Goal: Task Accomplishment & Management: Use online tool/utility

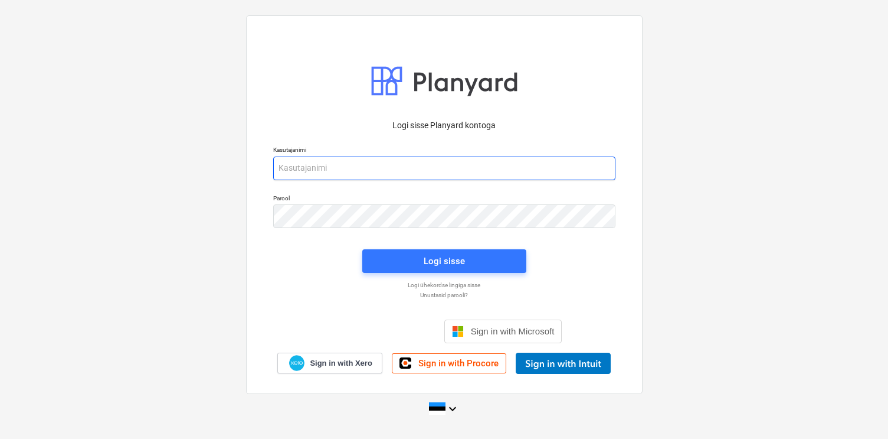
click at [393, 170] on input "email" at bounding box center [444, 168] width 342 height 24
type input "[EMAIL_ADDRESS][DOMAIN_NAME]"
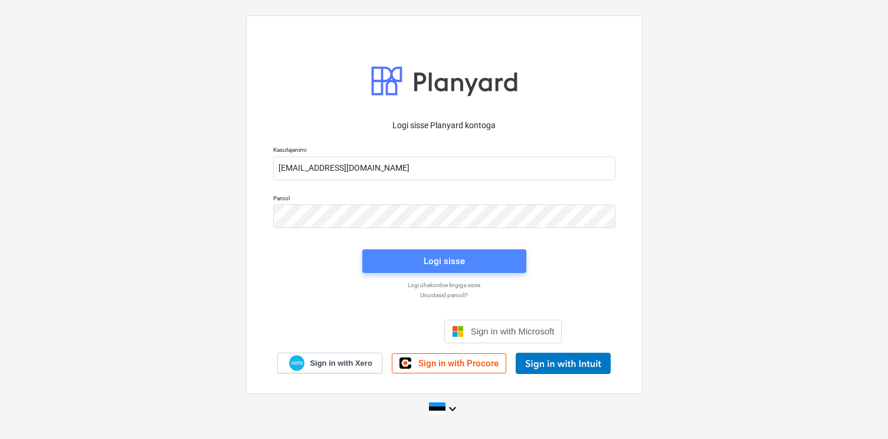
click at [411, 260] on span "Logi sisse" at bounding box center [445, 260] width 136 height 15
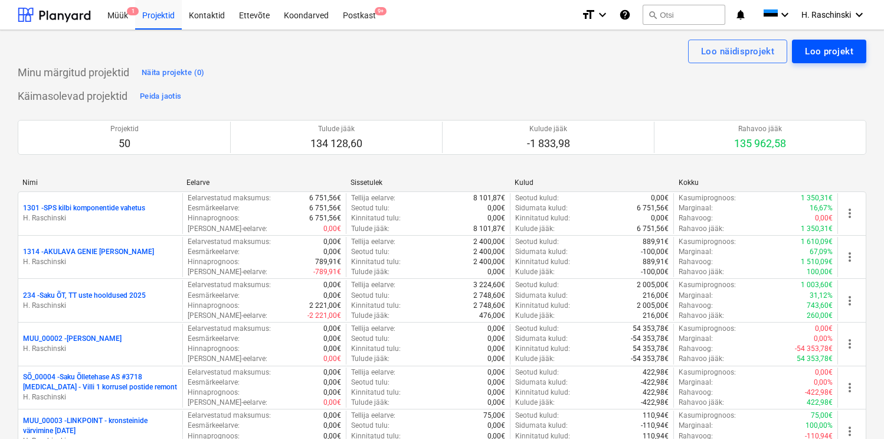
click at [835, 47] on div "Loo projekt" at bounding box center [829, 51] width 48 height 15
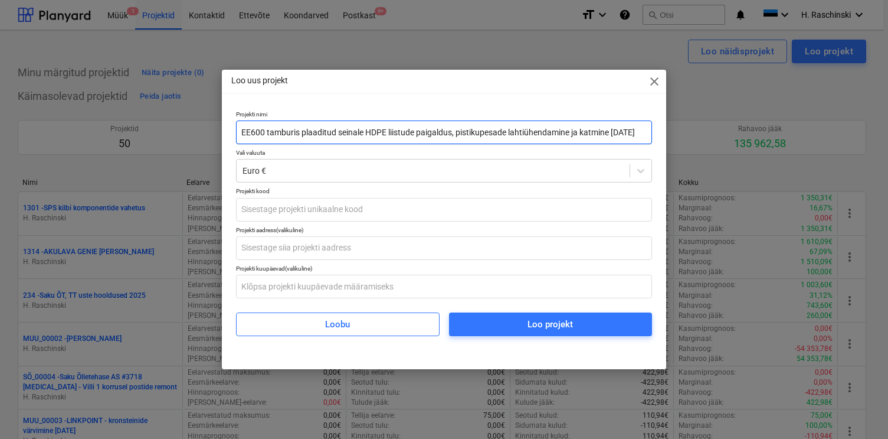
scroll to position [0, 4]
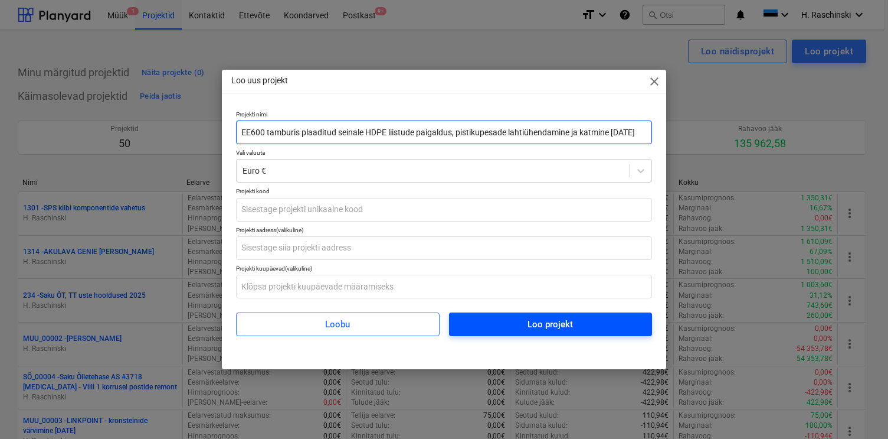
type input "EE600 tamburis plaaditud seinale HDPE liistude paigaldus, pistikupesade lahtiüh…"
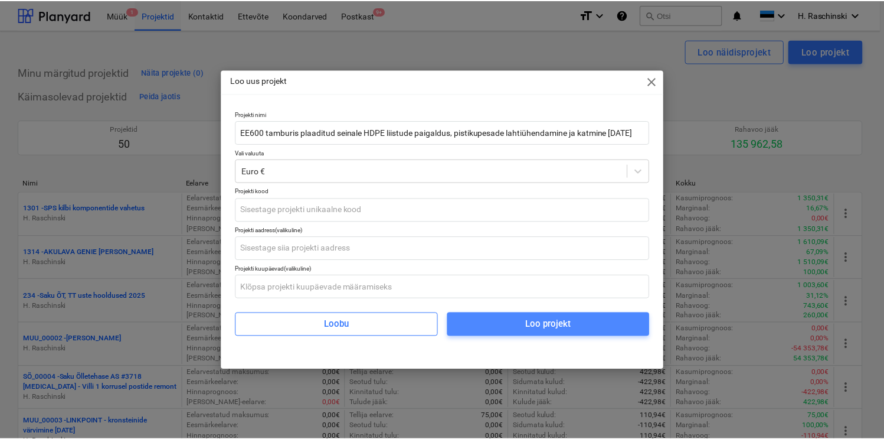
scroll to position [0, 0]
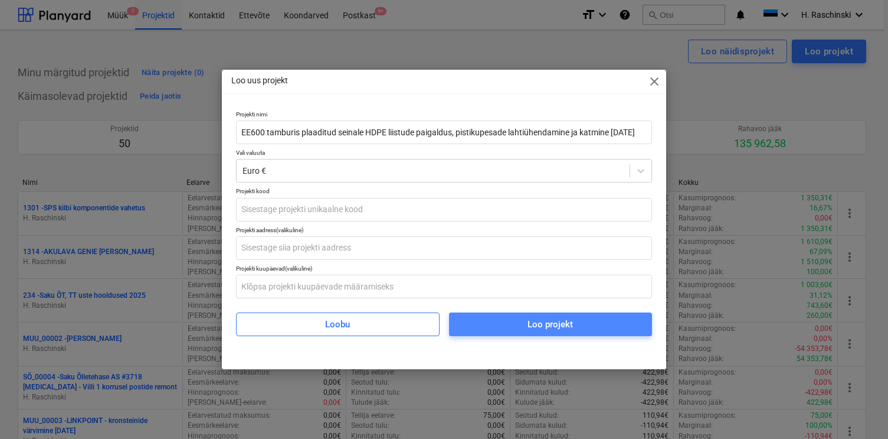
click at [593, 332] on span "Loo projekt" at bounding box center [550, 323] width 175 height 15
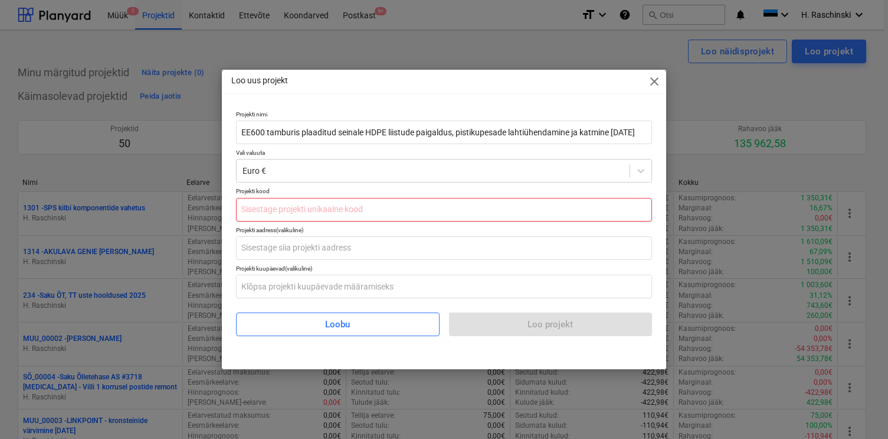
click at [333, 208] on input "text" at bounding box center [444, 210] width 416 height 24
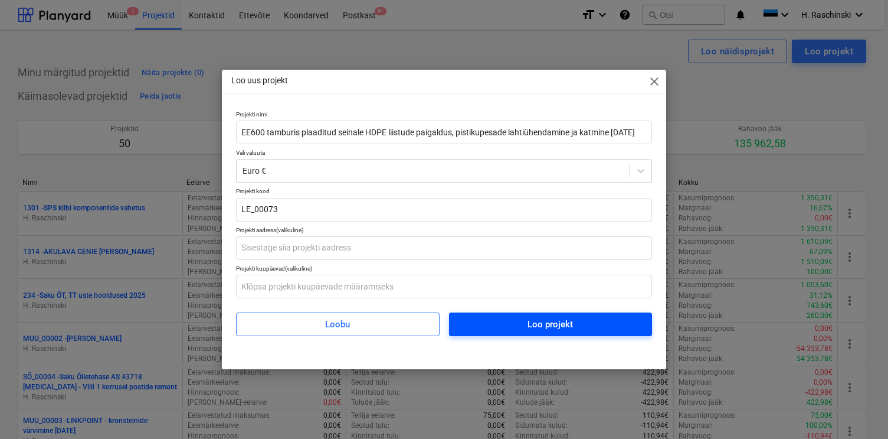
click at [532, 319] on div "Loo projekt" at bounding box center [550, 323] width 45 height 15
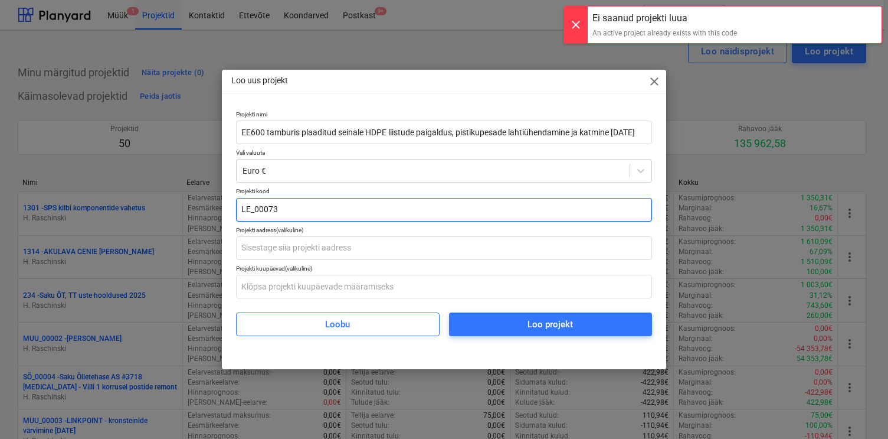
click at [483, 220] on input "LE_00073" at bounding box center [444, 210] width 416 height 24
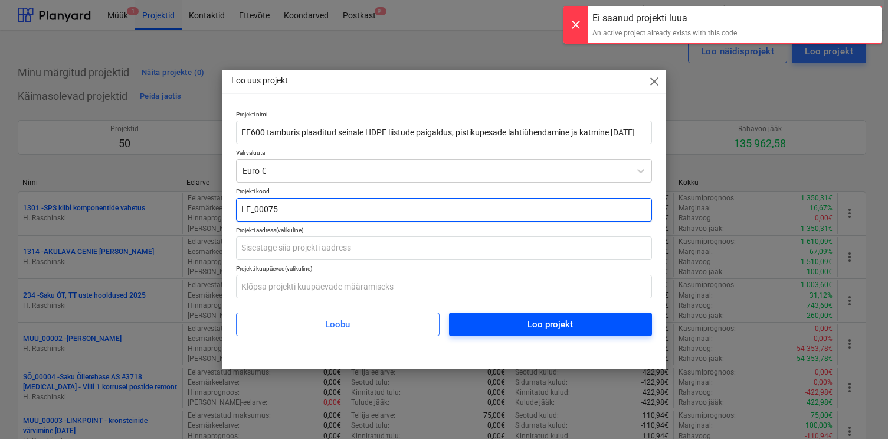
type input "LE_00075"
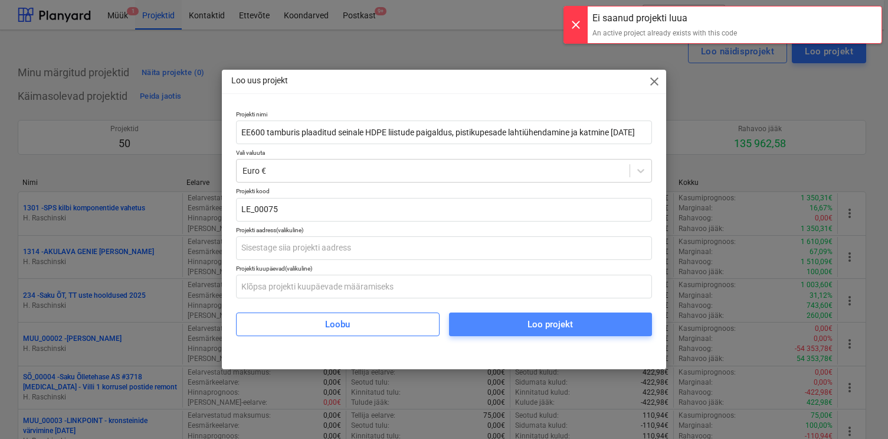
click at [508, 322] on span "Loo projekt" at bounding box center [550, 323] width 175 height 15
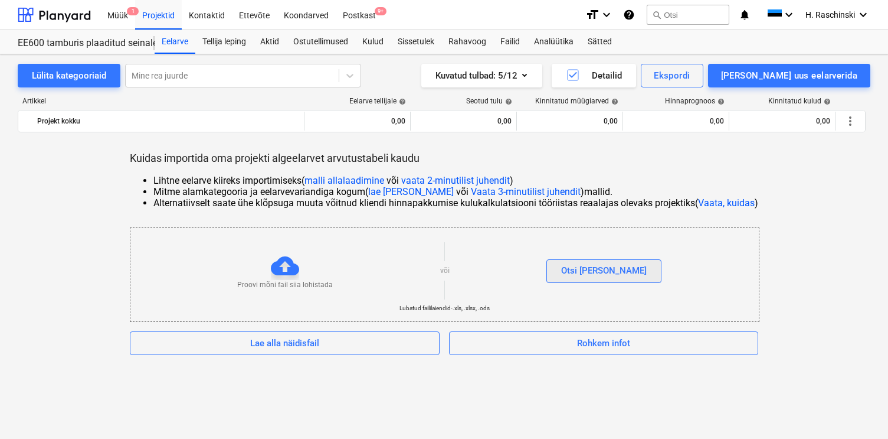
click at [626, 264] on button "Otsi [PERSON_NAME]" at bounding box center [604, 271] width 115 height 24
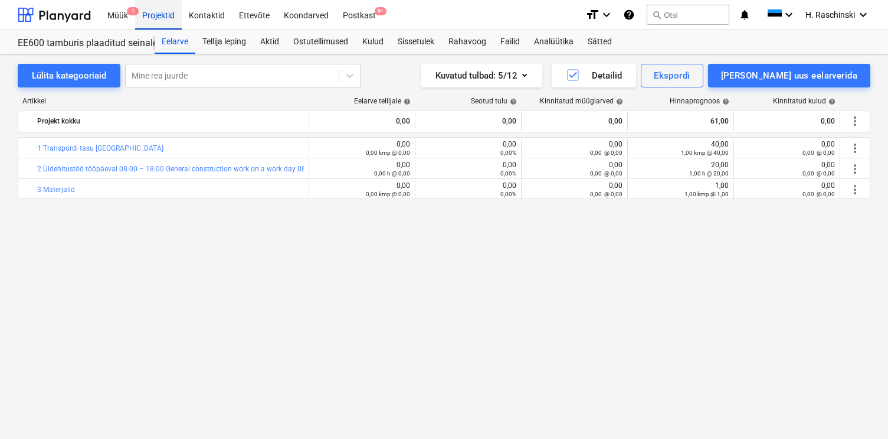
click at [156, 9] on div "Projektid" at bounding box center [158, 14] width 47 height 30
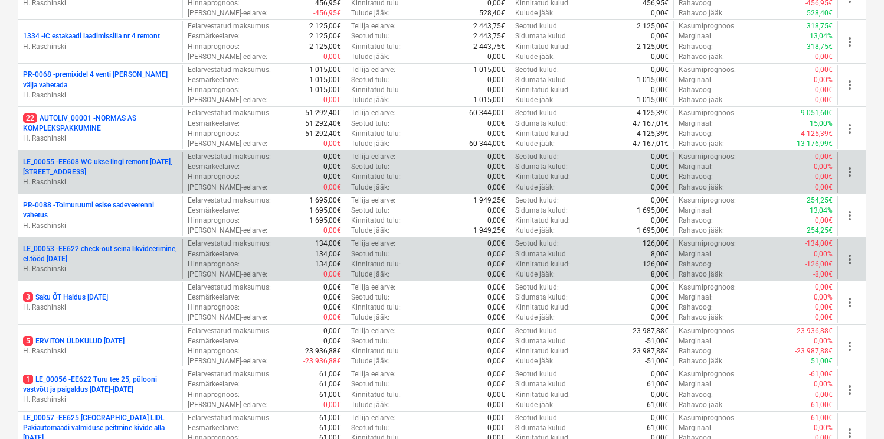
scroll to position [1065, 0]
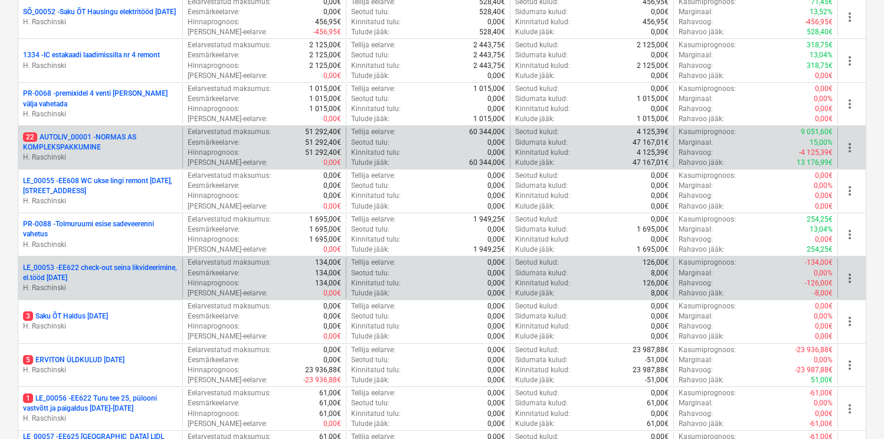
click at [74, 138] on p "22 AUTOLIV_00001 - NORMAS AS KOMPLEKSPAKKUMINE" at bounding box center [100, 142] width 155 height 20
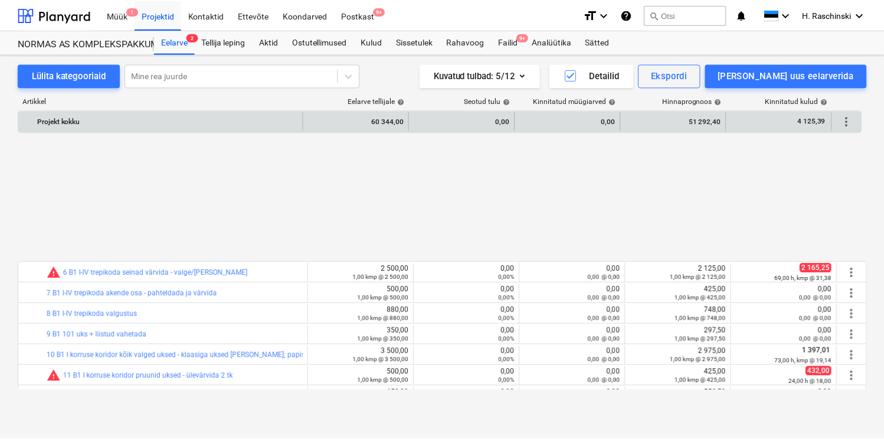
scroll to position [552, 0]
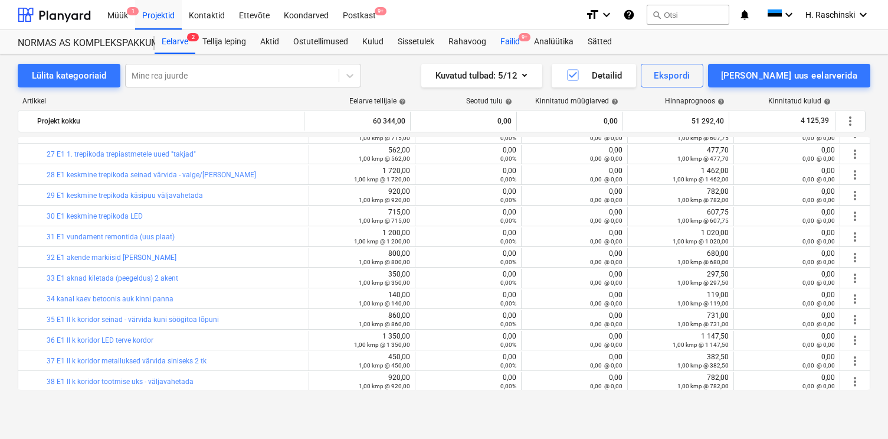
click at [512, 45] on div "Failid 9+" at bounding box center [510, 42] width 34 height 24
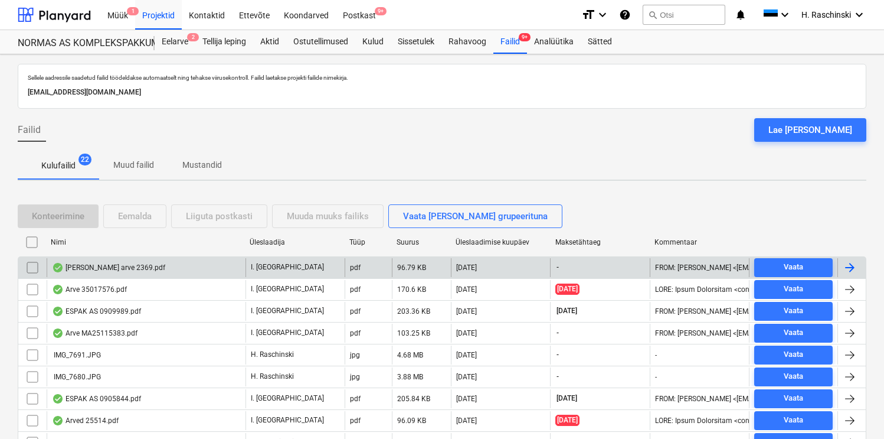
click at [115, 260] on div "[PERSON_NAME] arve 2369.pdf" at bounding box center [146, 267] width 199 height 19
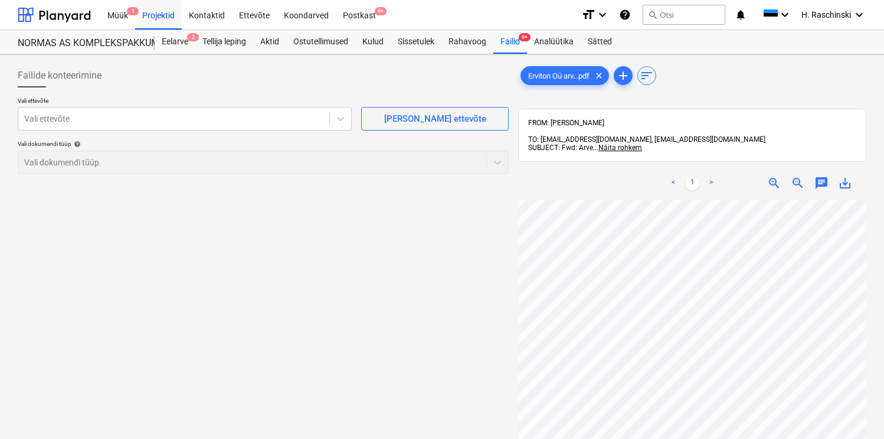
scroll to position [19, 0]
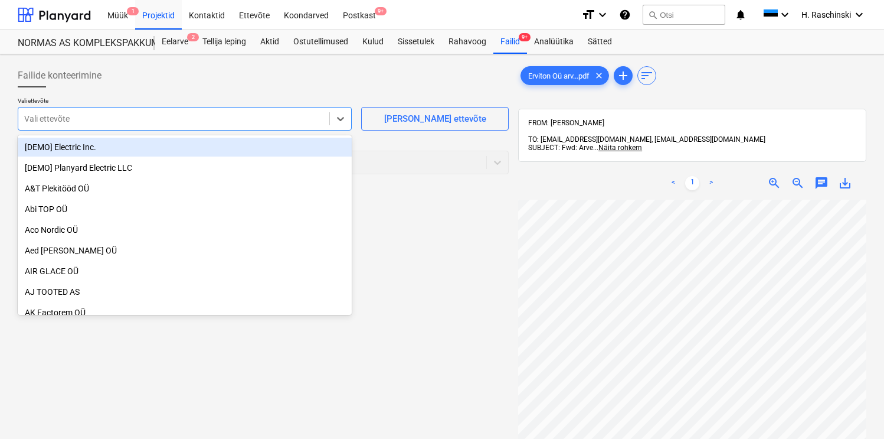
click at [297, 122] on div at bounding box center [173, 119] width 299 height 12
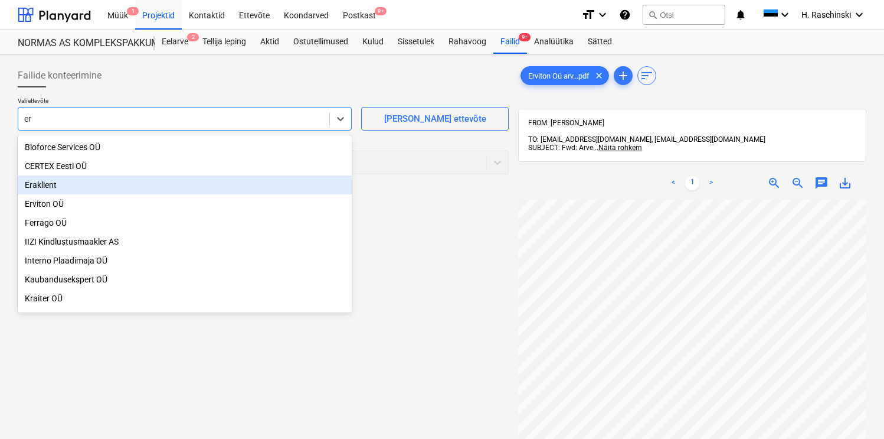
type input "e"
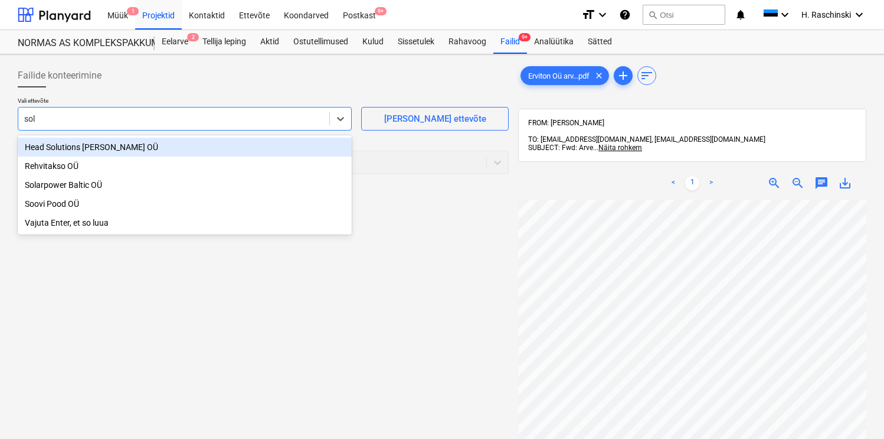
type input "sola"
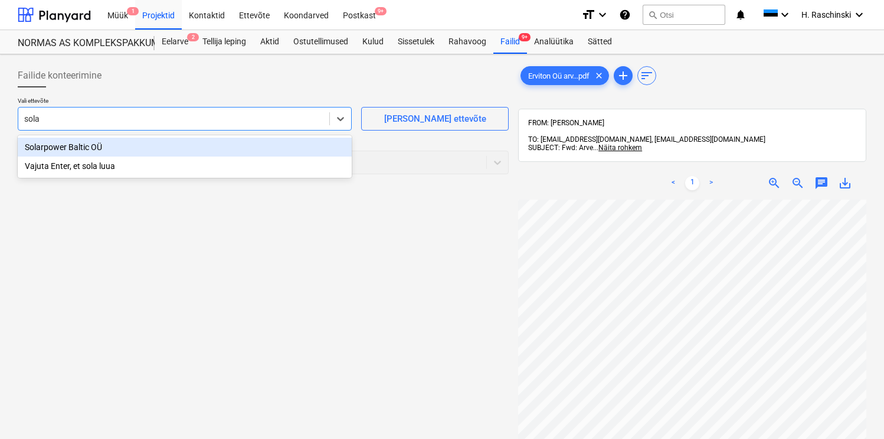
click at [113, 147] on div "Solarpower Baltic OÜ" at bounding box center [185, 147] width 334 height 19
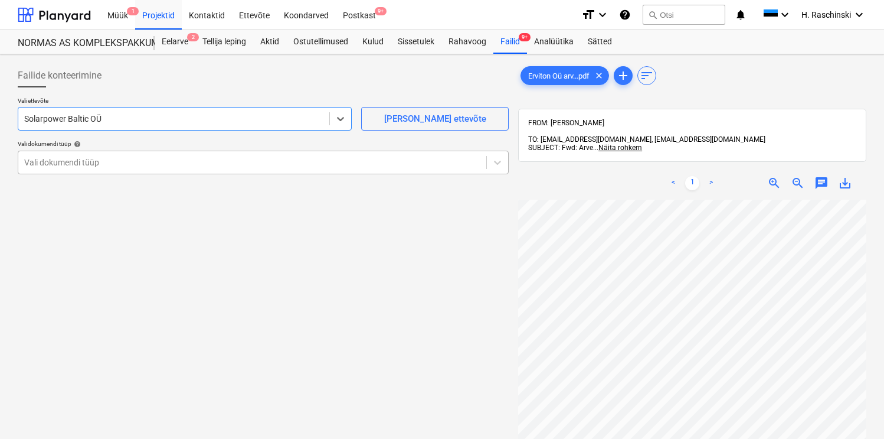
click at [293, 165] on div at bounding box center [252, 162] width 456 height 12
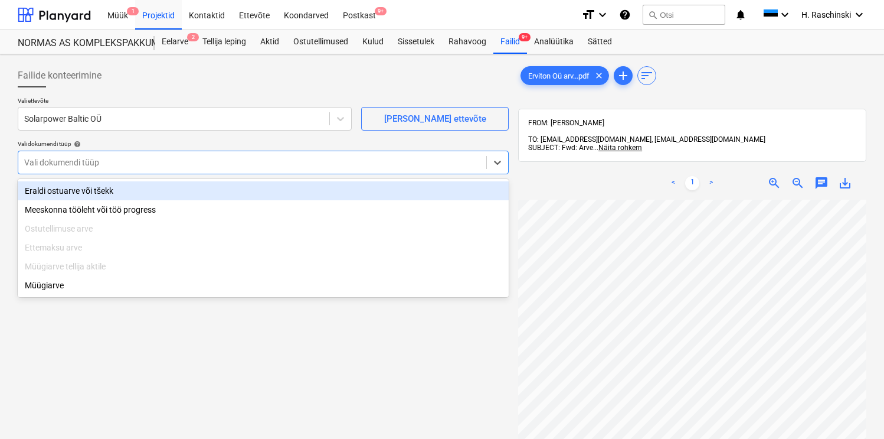
click at [143, 193] on div "Eraldi ostuarve või tšekk" at bounding box center [263, 190] width 491 height 19
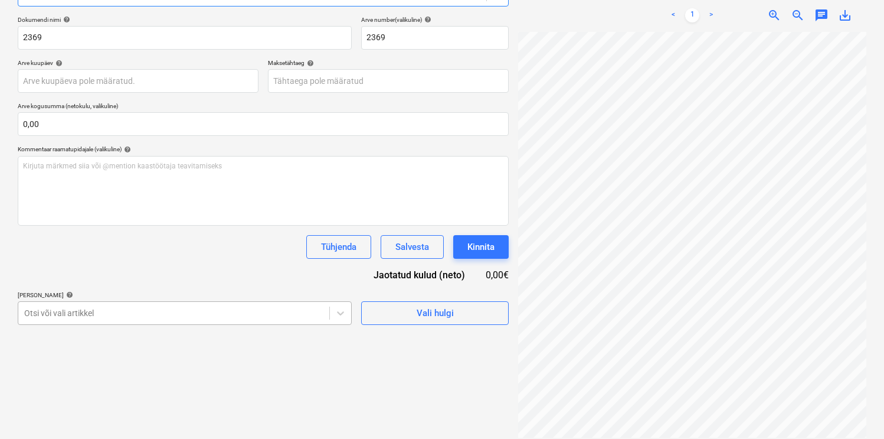
scroll to position [238, 0]
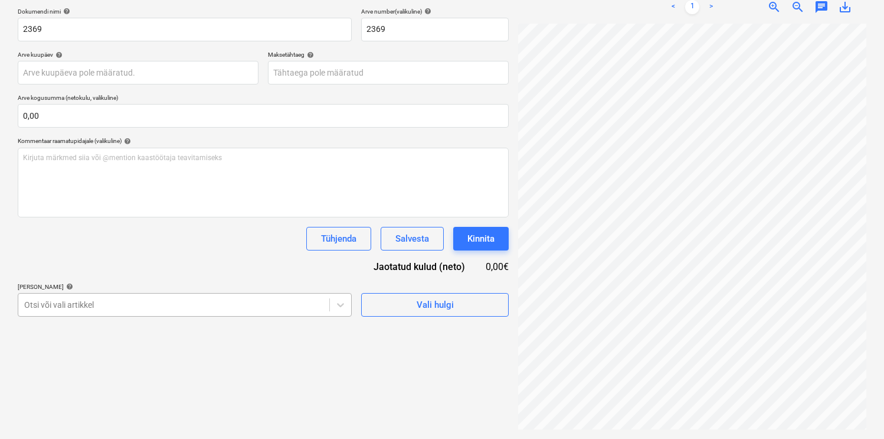
click at [133, 263] on body "Müük 1 Projektid Kontaktid Ettevõte Koondarved Postkast 9+ format_size keyboard…" at bounding box center [442, 43] width 884 height 439
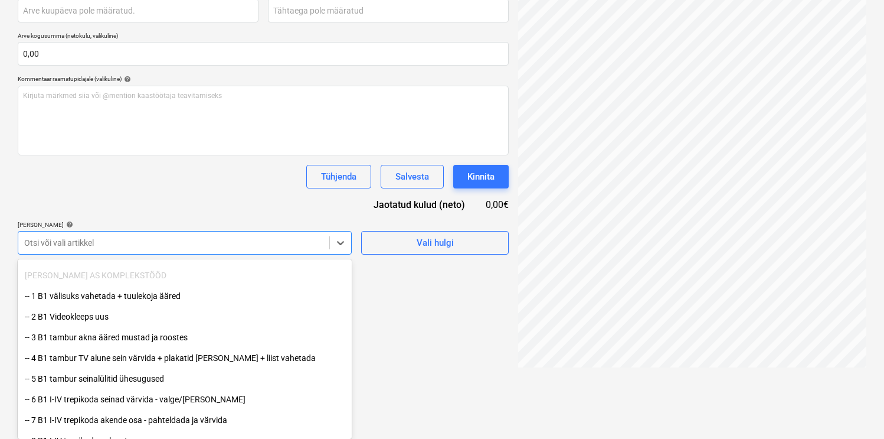
scroll to position [60, 0]
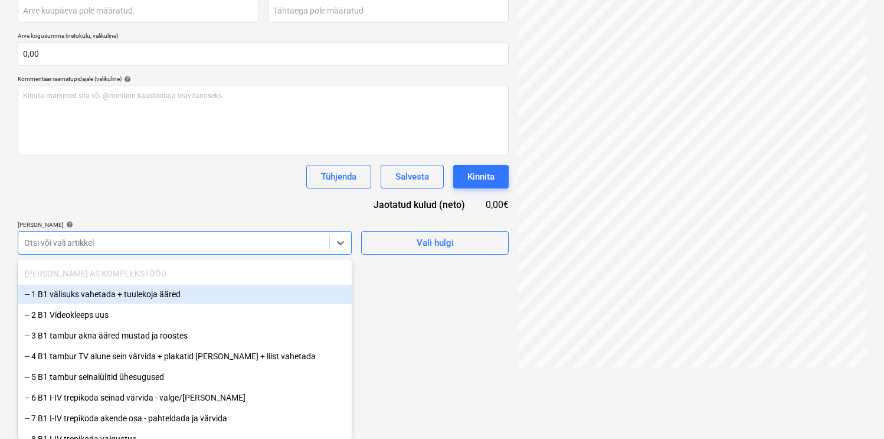
click at [139, 290] on div "-- 1 B1 välisuks vahetada + tuulekoja ääred" at bounding box center [185, 293] width 334 height 19
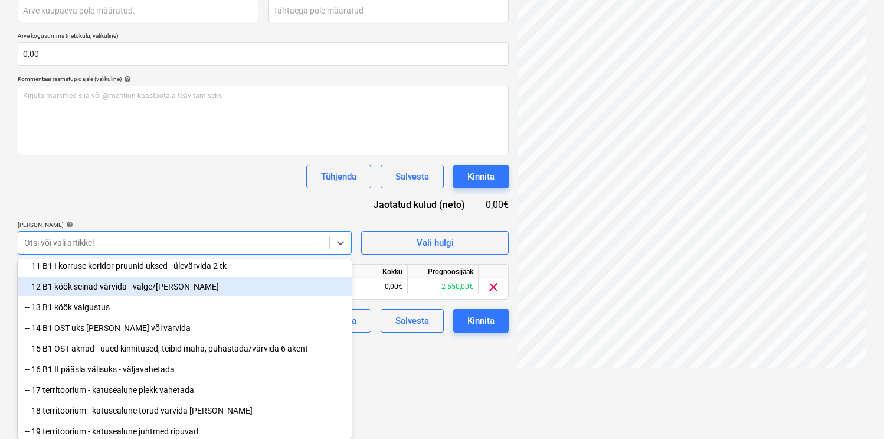
scroll to position [274, 0]
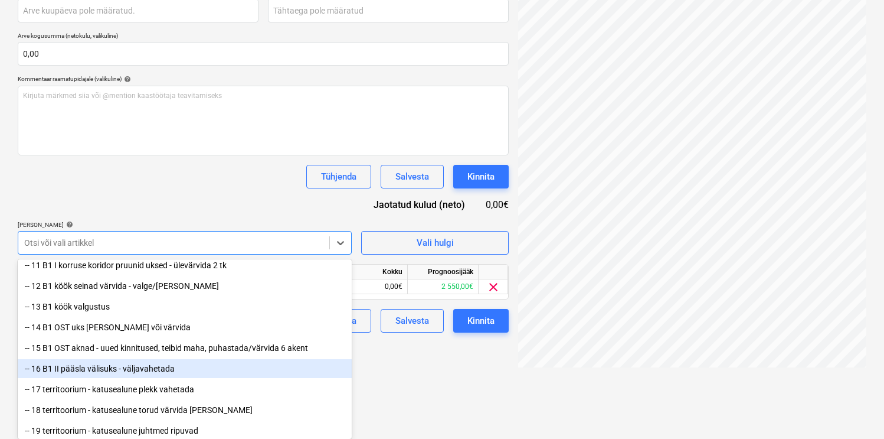
click at [133, 364] on div "-- 16 B1 II pääsla välisuks - väljavahetada" at bounding box center [185, 368] width 334 height 19
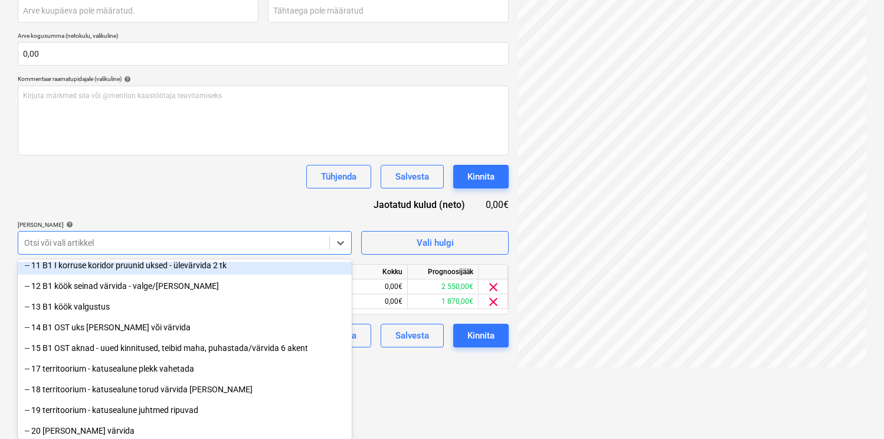
scroll to position [168, 0]
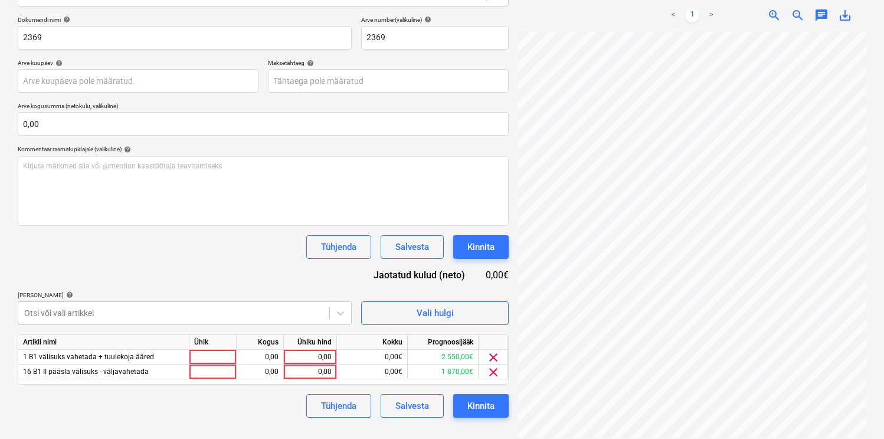
click at [194, 204] on div "Dokumendi nimi help 2369 Arve number (valikuline) help 2369 Arve kuupäev help P…" at bounding box center [263, 216] width 491 height 401
click at [223, 354] on div at bounding box center [212, 356] width 47 height 15
type input "kmp"
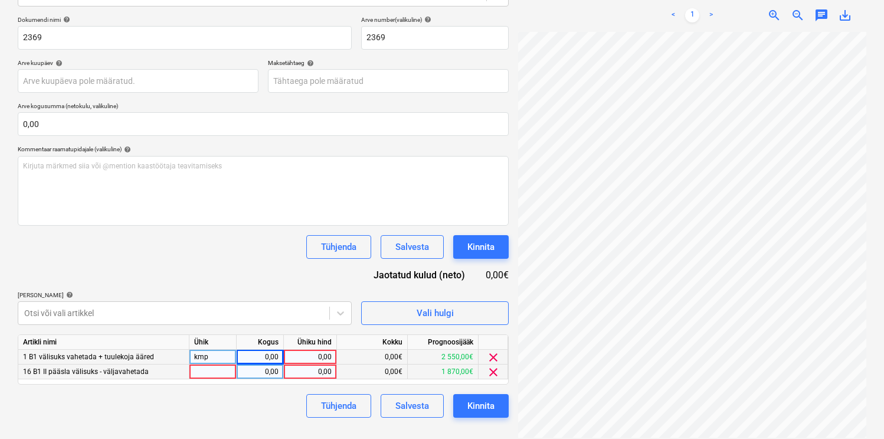
click at [214, 370] on div at bounding box center [212, 371] width 47 height 15
type input "kmp"
click at [249, 359] on div "0,00" at bounding box center [259, 356] width 37 height 15
click at [256, 371] on div "0,00" at bounding box center [259, 371] width 37 height 15
click at [332, 356] on div "0,00" at bounding box center [310, 356] width 53 height 15
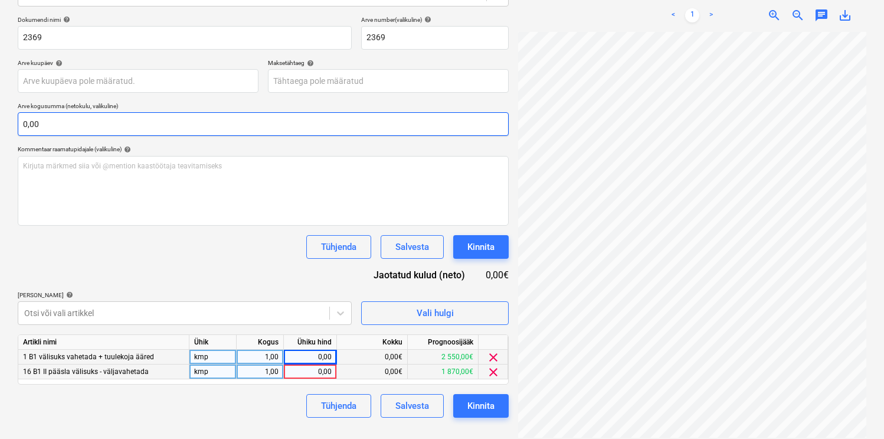
click at [168, 128] on input "0,00" at bounding box center [263, 124] width 491 height 24
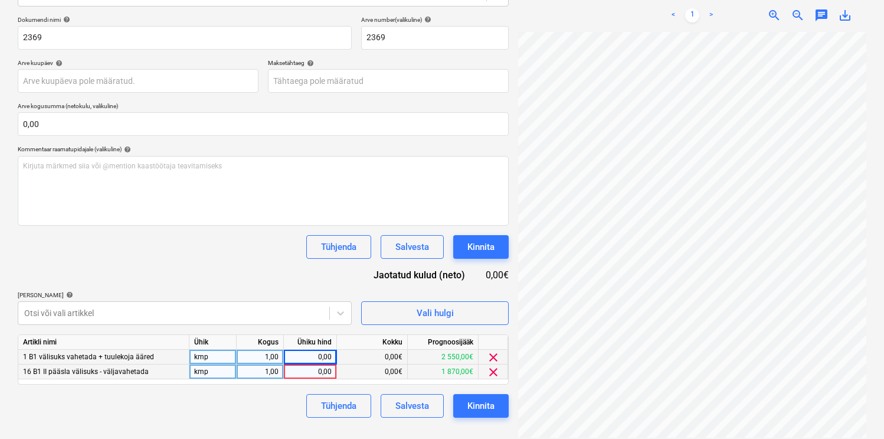
scroll to position [19, 174]
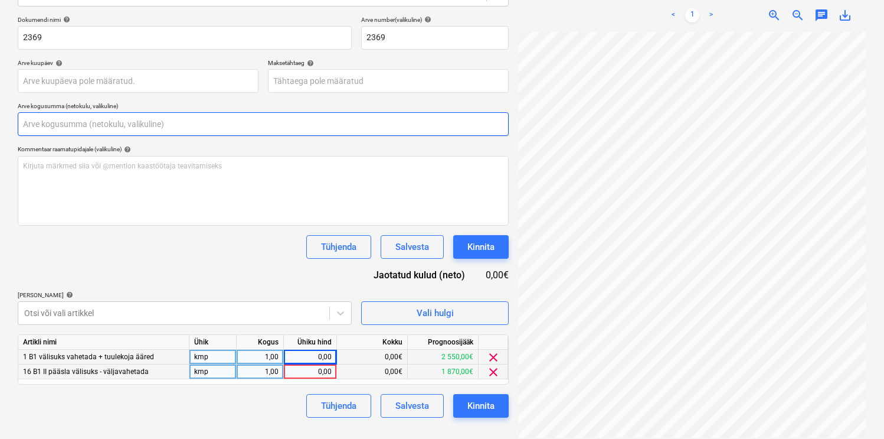
drag, startPoint x: 35, startPoint y: 129, endPoint x: 27, endPoint y: 129, distance: 8.3
click at [27, 129] on input "text" at bounding box center [263, 124] width 491 height 24
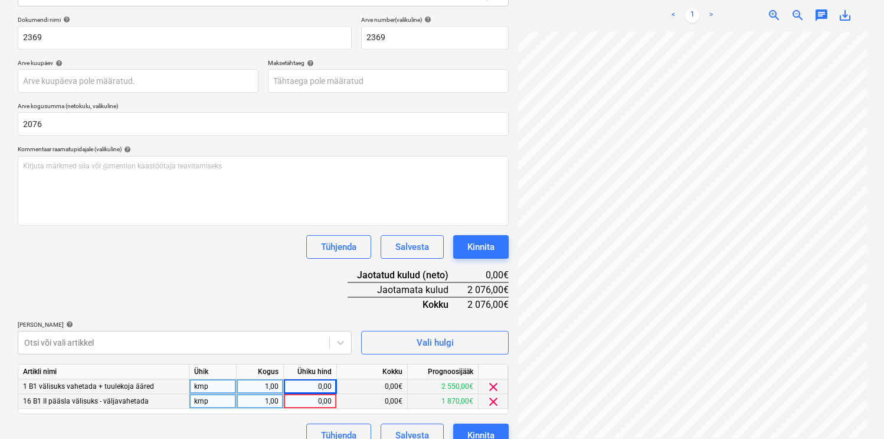
type input "2 076,00"
click at [128, 267] on div "Dokumendi nimi help 2369 Arve number (valikuline) help 2369 Arve kuupäev help P…" at bounding box center [263, 231] width 491 height 431
click at [316, 386] on div "0,00" at bounding box center [310, 386] width 43 height 15
type input "1000"
click at [319, 404] on div "0,00" at bounding box center [310, 401] width 43 height 15
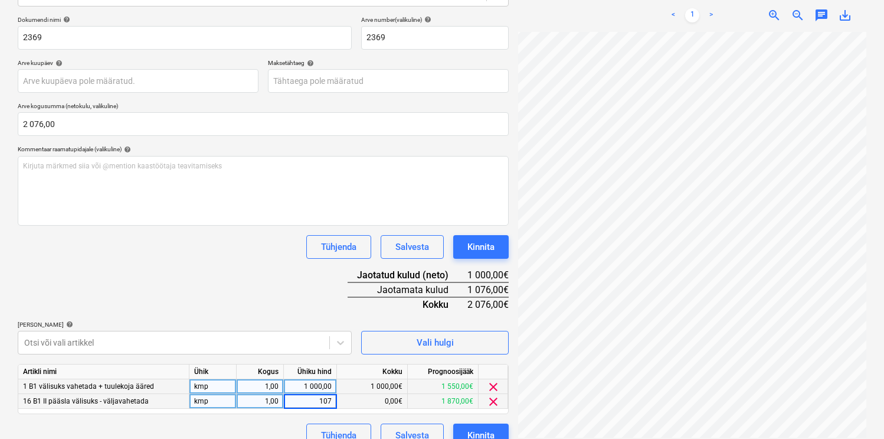
type input "1076"
click at [283, 296] on div "Dokumendi nimi help 2369 Arve number (valikuline) help 2369 Arve kuupäev help P…" at bounding box center [263, 231] width 491 height 431
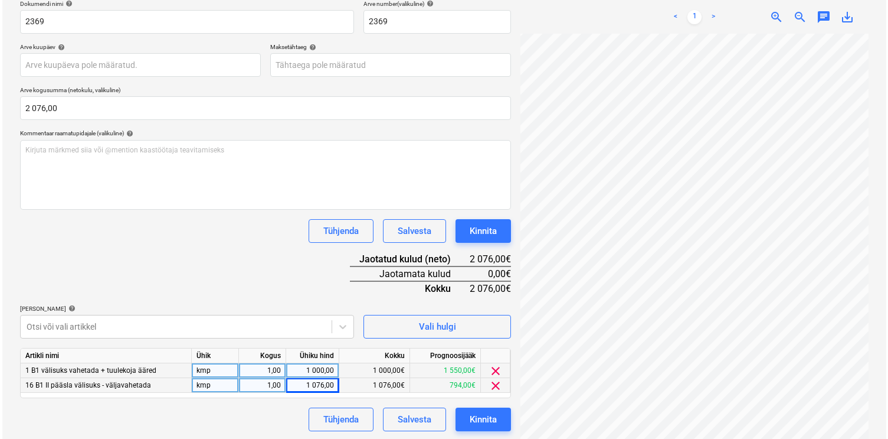
scroll to position [185, 0]
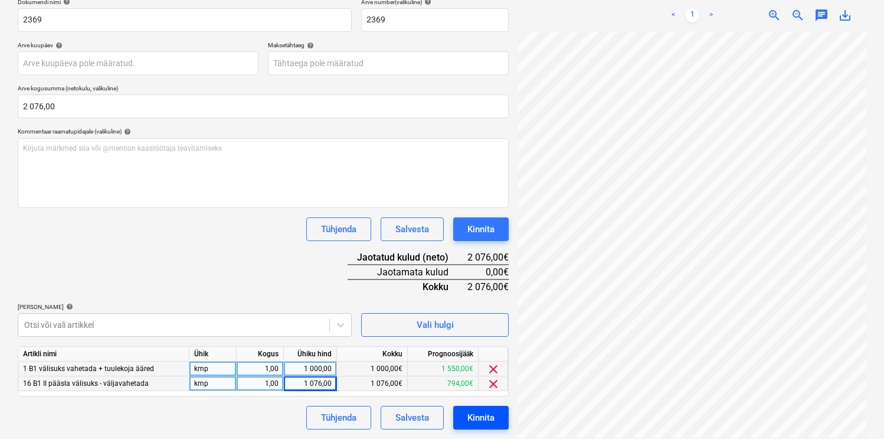
click at [494, 416] on div "Kinnita" at bounding box center [480, 417] width 27 height 15
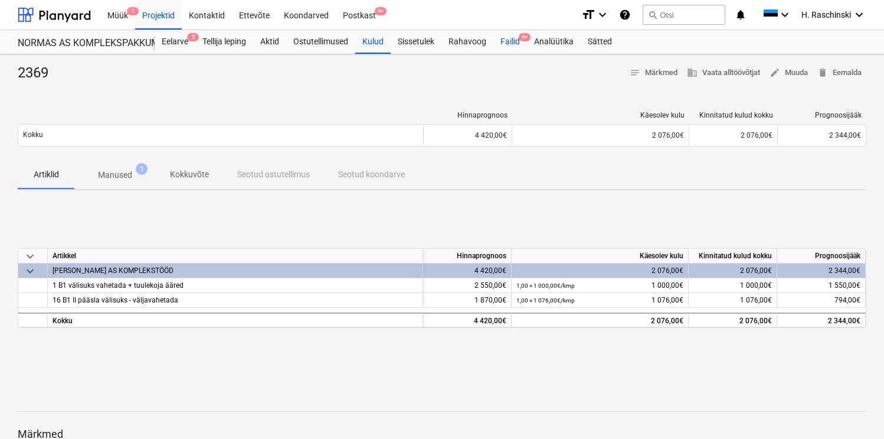
click at [512, 37] on div "Failid 9+" at bounding box center [510, 42] width 34 height 24
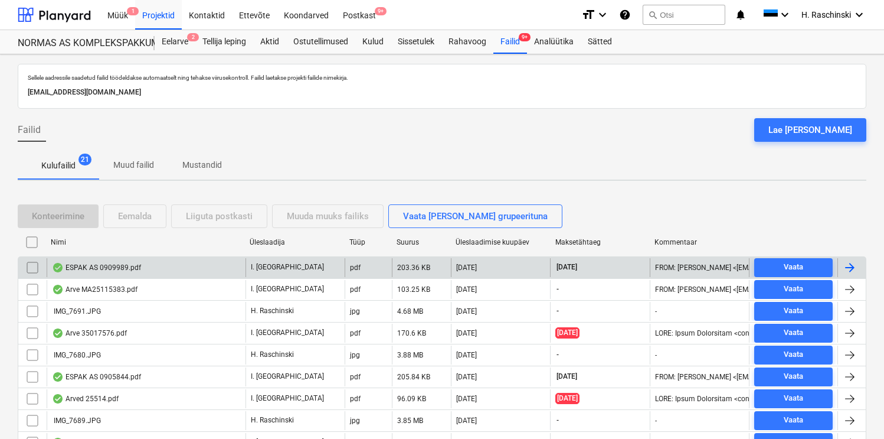
click at [116, 269] on div "ESPAK AS 0909989.pdf" at bounding box center [96, 267] width 89 height 9
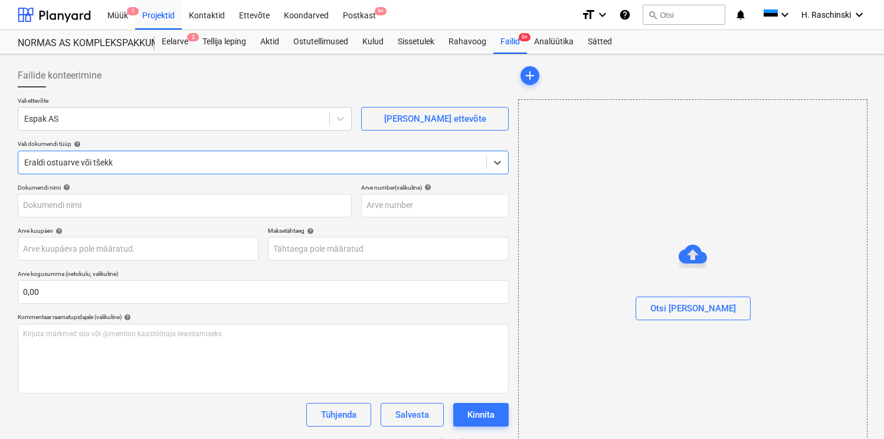
type input "0909989"
type input "[DATE]"
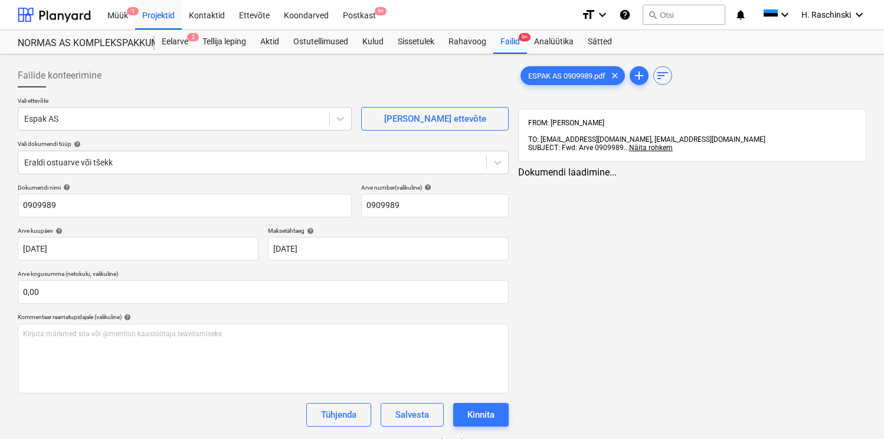
click at [673, 303] on div "ESPAK AS 0909989.pdf clear add sort FROM: [PERSON_NAME] TO: [EMAIL_ADDRESS][DOM…" at bounding box center [692, 278] width 358 height 438
click at [598, 135] on span "TO: [EMAIL_ADDRESS][DOMAIN_NAME], [EMAIL_ADDRESS][DOMAIN_NAME]" at bounding box center [646, 139] width 237 height 8
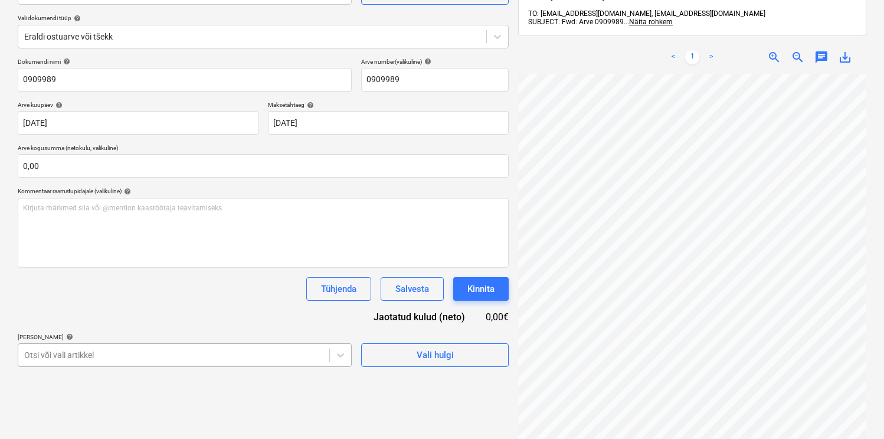
scroll to position [238, 0]
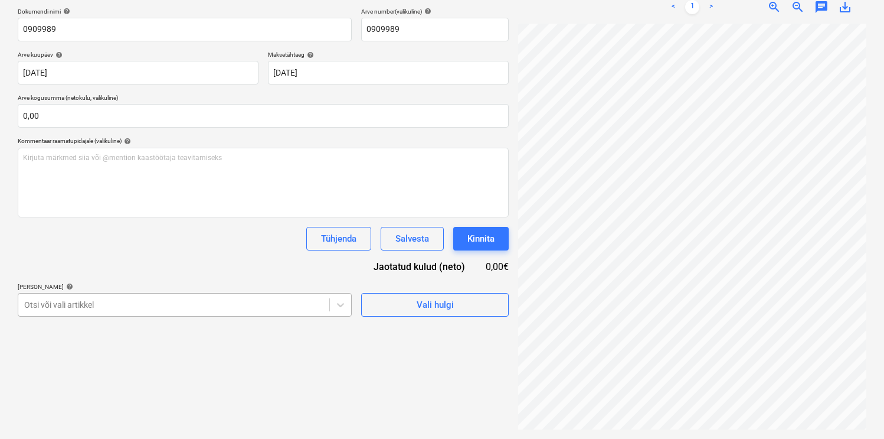
click at [115, 263] on body "Müük 1 Projektid Kontaktid Ettevõte Koondarved Postkast 9+ format_size keyboard…" at bounding box center [442, 43] width 884 height 439
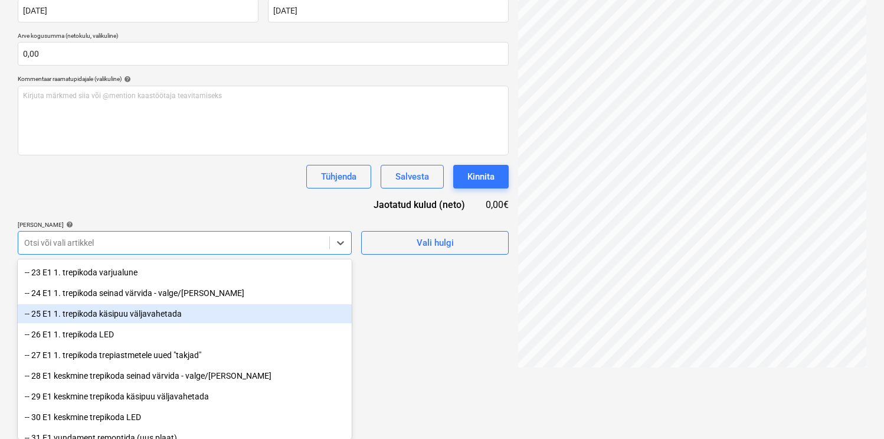
scroll to position [539, 0]
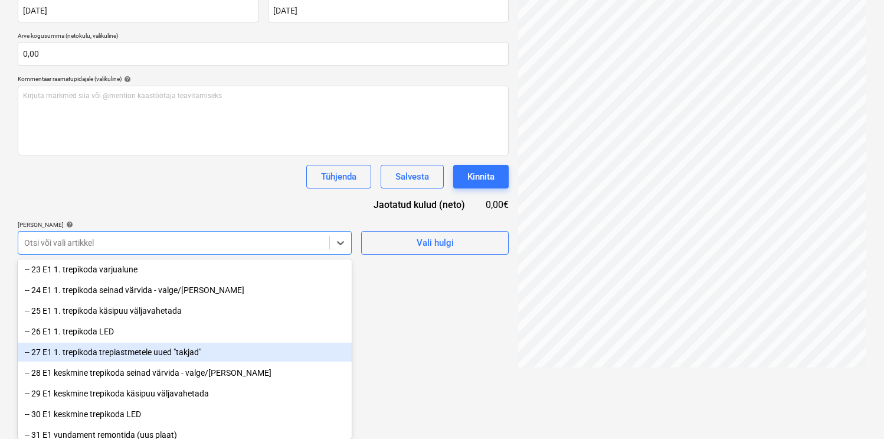
click at [116, 350] on div "-- 27 E1 1. trepikoda trepiastmetele uued "takjad"" at bounding box center [185, 351] width 334 height 19
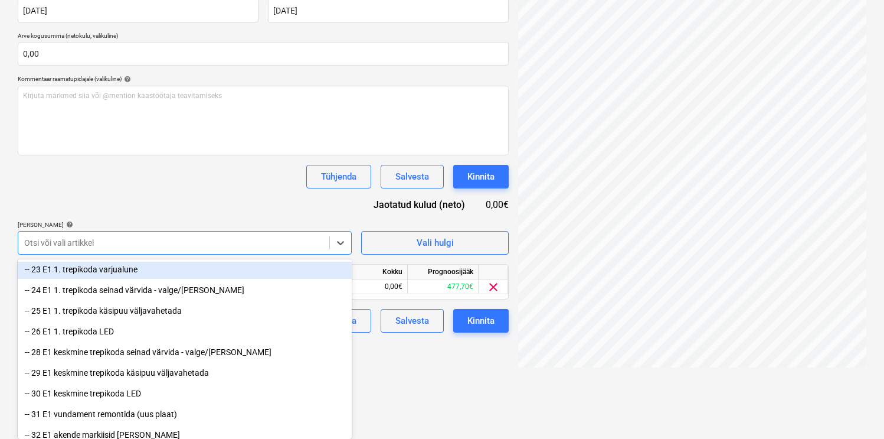
scroll to position [168, 0]
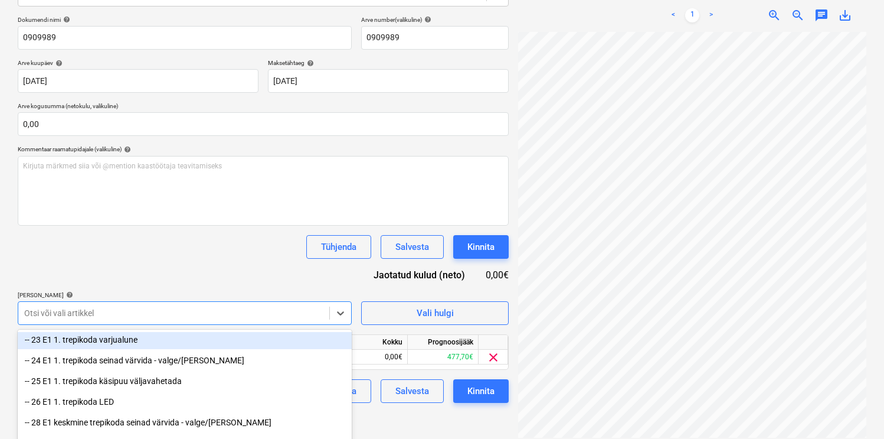
click at [171, 199] on div "Dokumendi nimi help 0909989 Arve number (valikuline) help 0909989 Arve kuupäev …" at bounding box center [263, 209] width 491 height 387
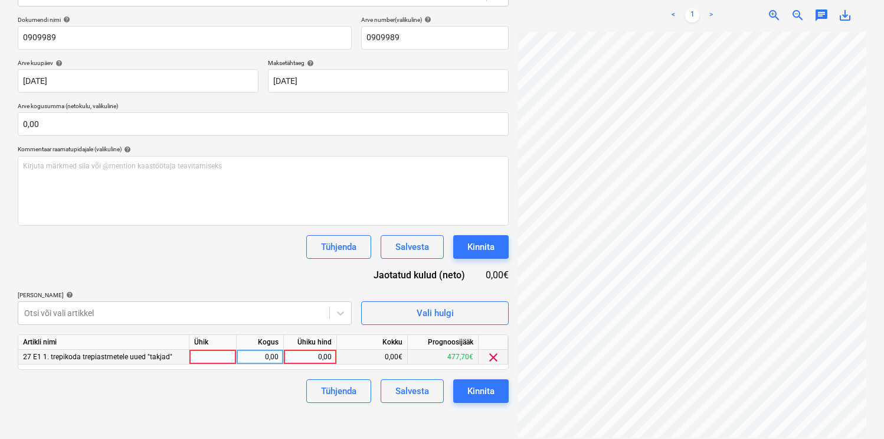
click at [213, 351] on div at bounding box center [212, 356] width 47 height 15
type input "kmp"
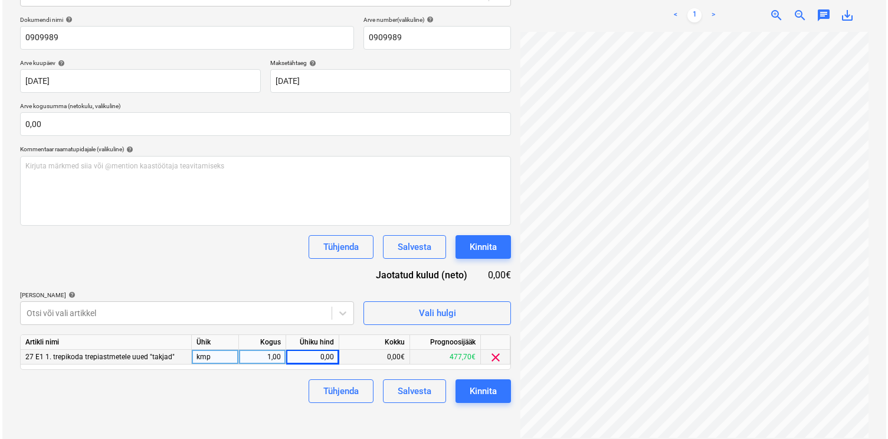
scroll to position [58, 185]
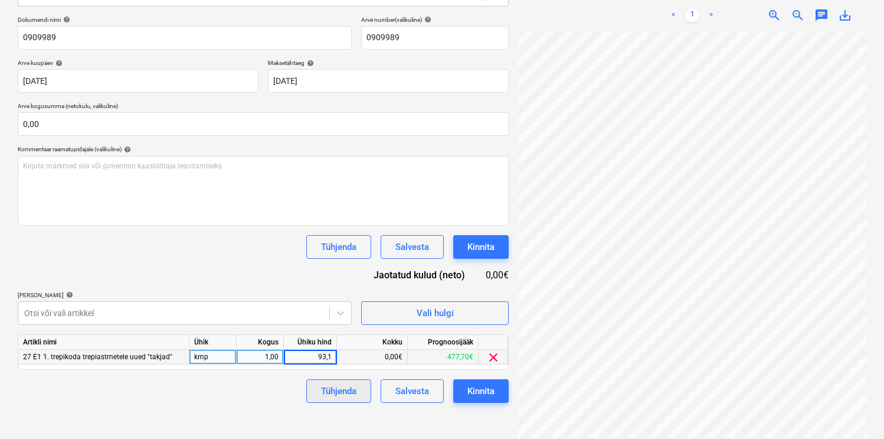
type input "93,15"
click at [487, 395] on div "Kinnita" at bounding box center [480, 390] width 27 height 15
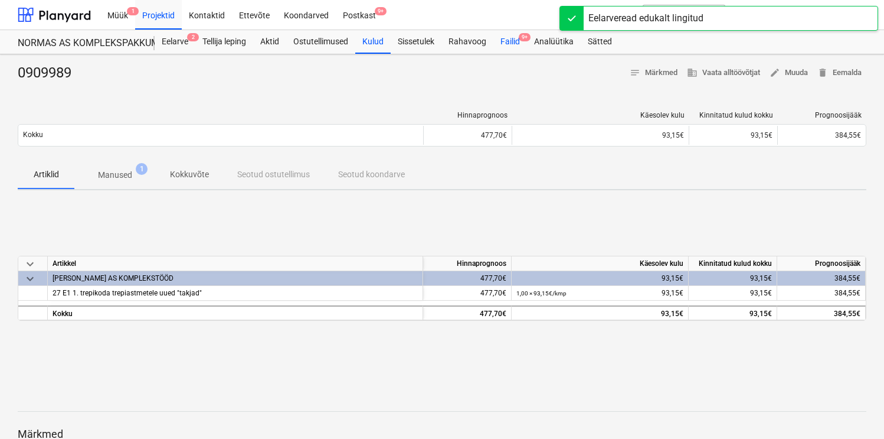
click at [517, 41] on div "Failid 9+" at bounding box center [510, 42] width 34 height 24
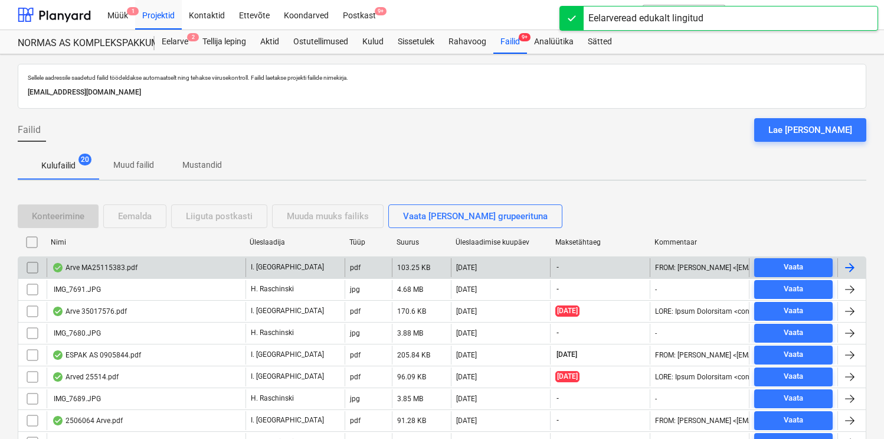
click at [108, 267] on div "Arve MA25115383.pdf" at bounding box center [95, 267] width 86 height 9
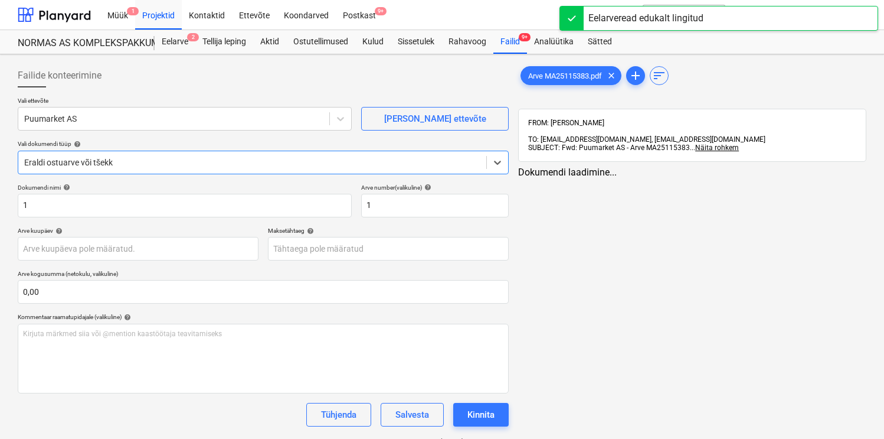
type input "1"
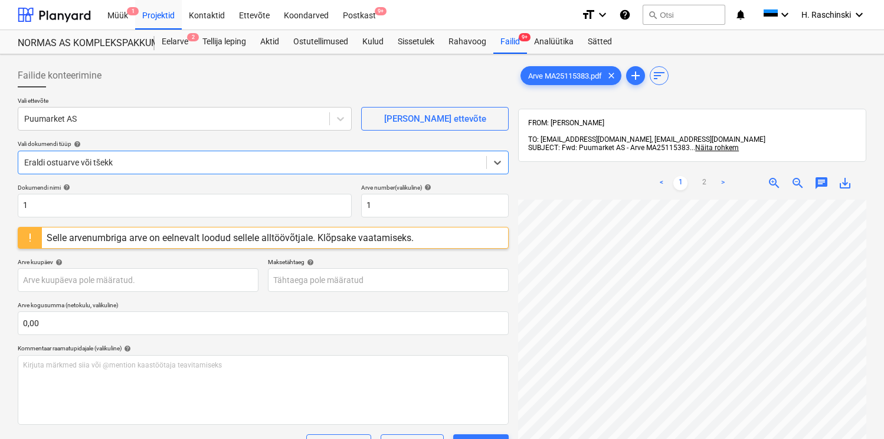
scroll to position [270, 0]
click at [117, 202] on input "1" at bounding box center [185, 206] width 334 height 24
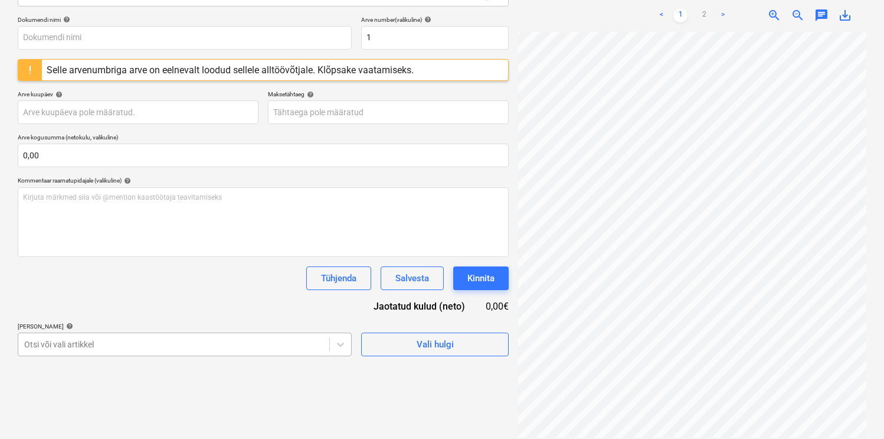
scroll to position [269, 0]
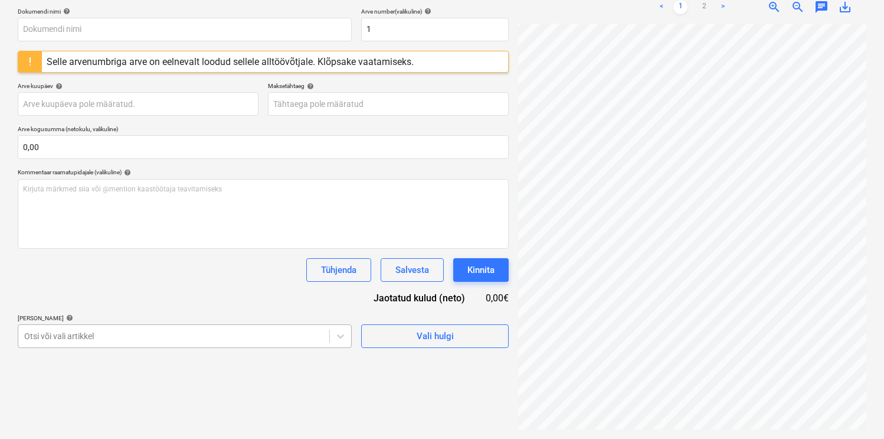
click at [122, 263] on body "Müük 1 Projektid Kontaktid Ettevõte Koondarved Postkast 9+ format_size keyboard…" at bounding box center [442, 43] width 884 height 439
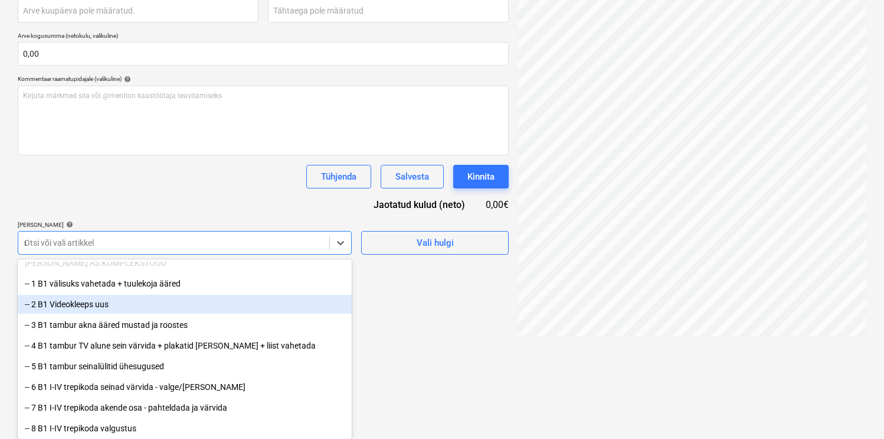
scroll to position [168, 0]
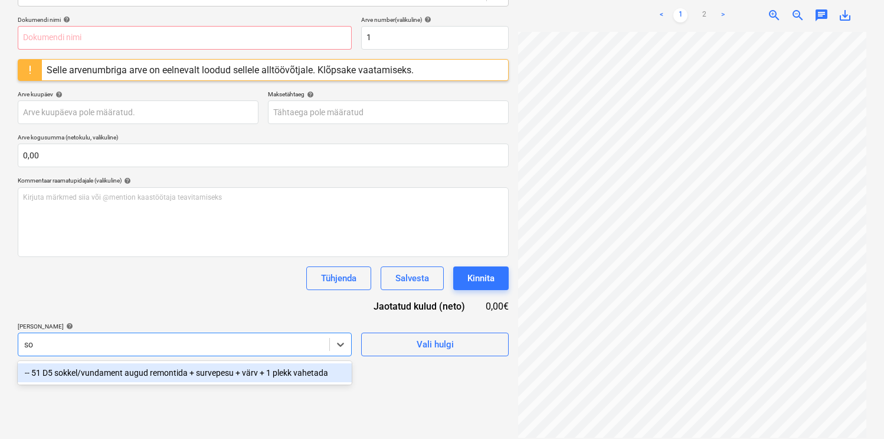
type input "s"
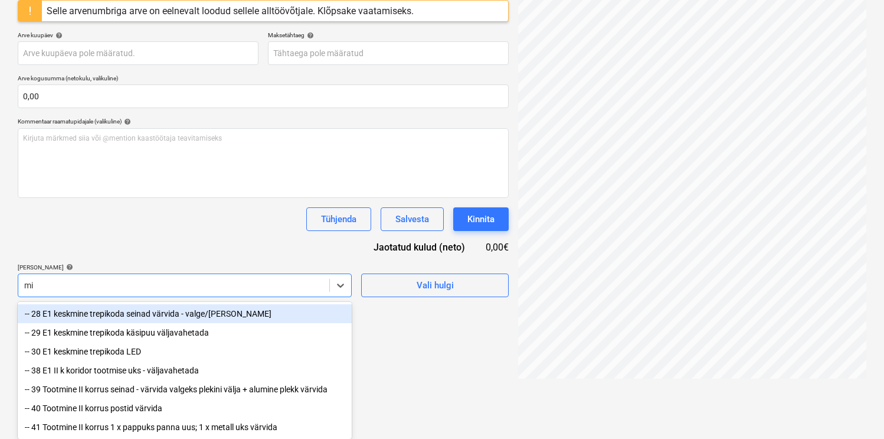
type input "m"
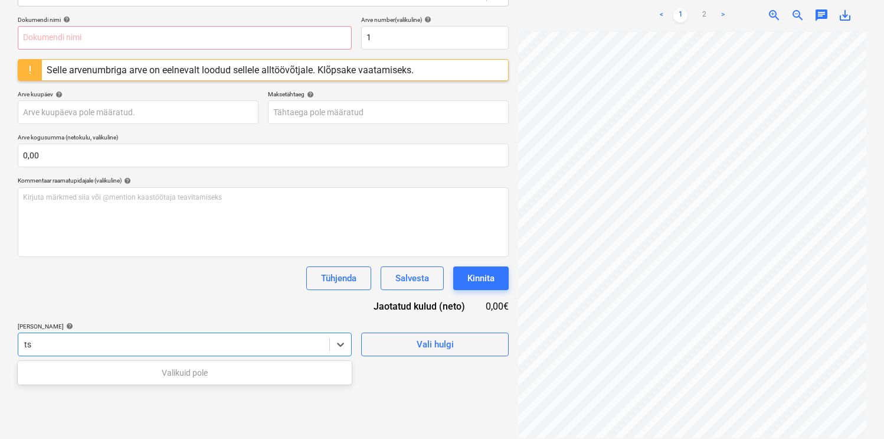
type input "t"
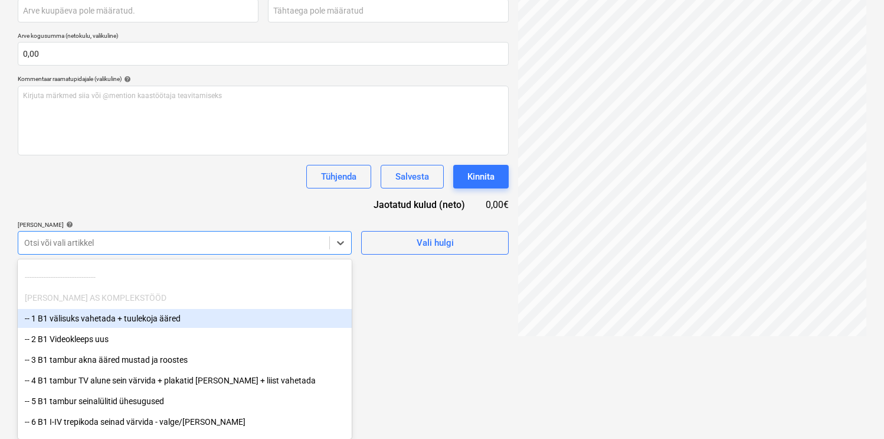
scroll to position [43, 0]
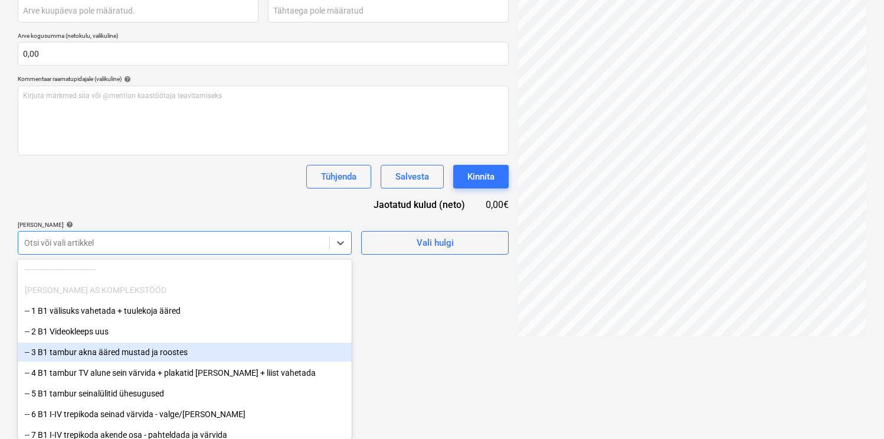
type input "t"
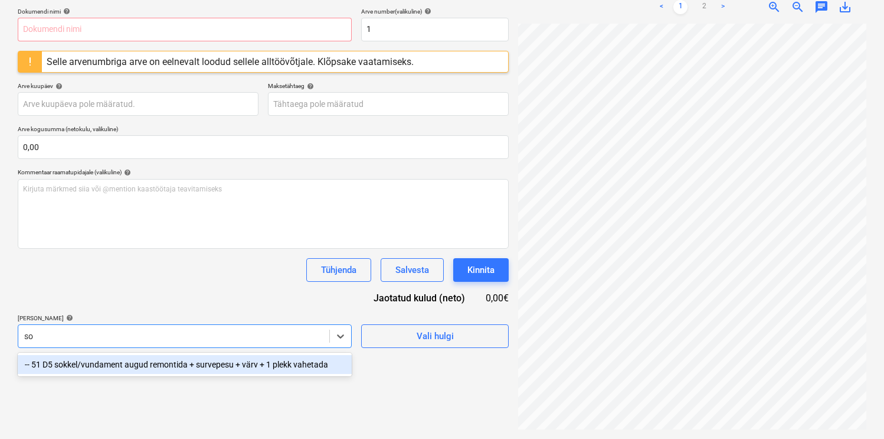
scroll to position [168, 0]
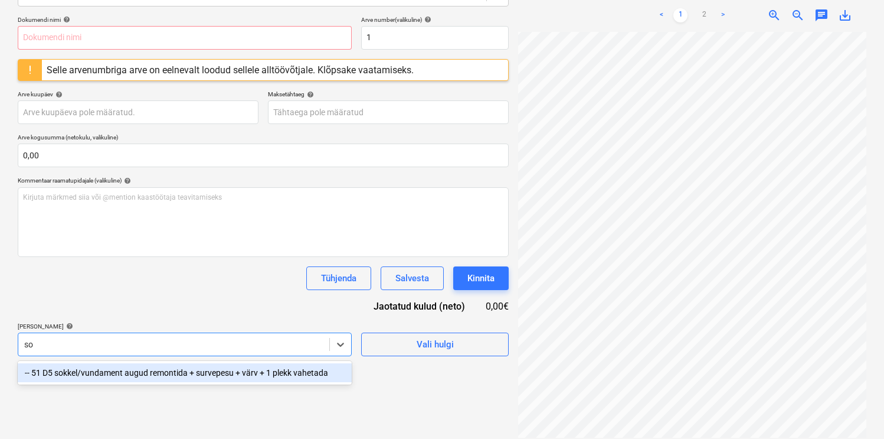
type input "sok"
click at [171, 372] on div "-- 51 D5 sokkel/vundament augud remontida + survepesu + värv + 1 plekk vahetada" at bounding box center [185, 372] width 334 height 19
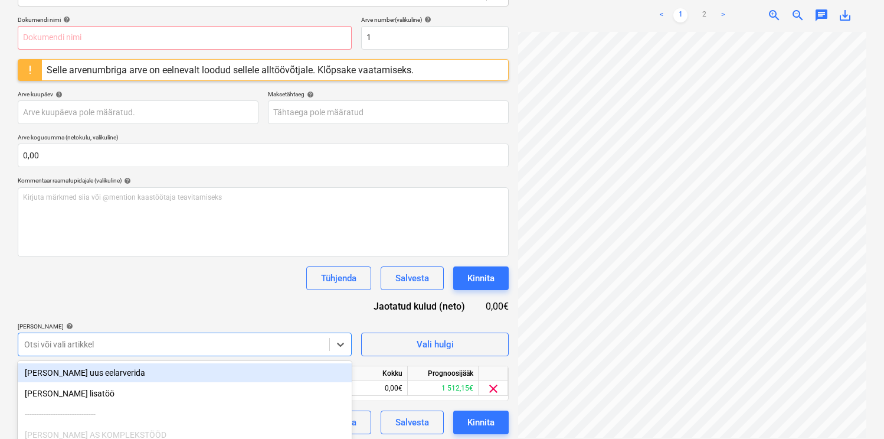
click at [228, 280] on div "Tühjenda Salvesta Kinnita" at bounding box center [263, 278] width 491 height 24
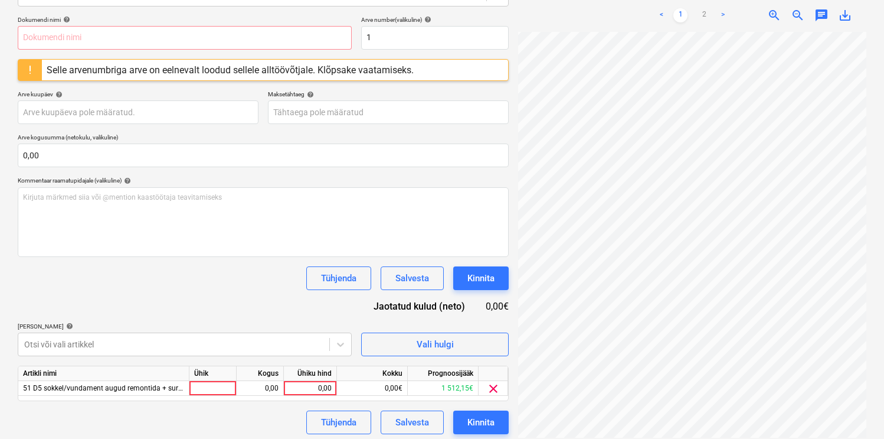
click at [248, 296] on div "Dokumendi nimi help Arve number (valikuline) help 1 Selle arvenumbriga arve on …" at bounding box center [263, 225] width 491 height 418
click at [214, 388] on div at bounding box center [212, 388] width 47 height 15
type input "kmp"
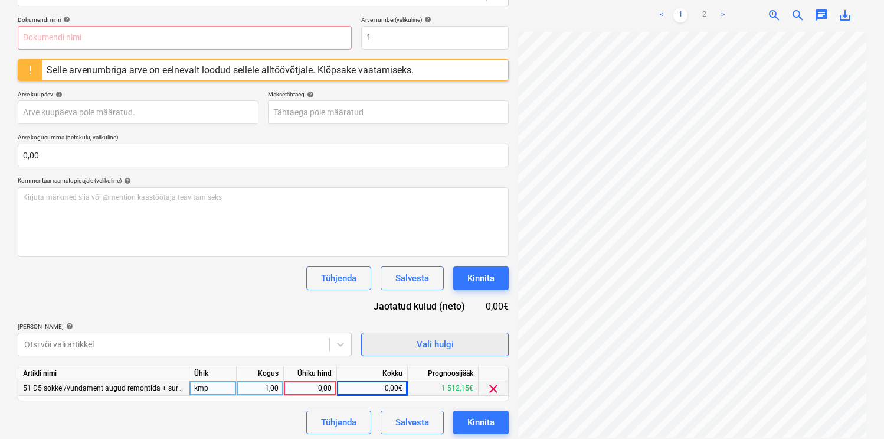
scroll to position [270, 185]
click at [313, 387] on div "0,00" at bounding box center [310, 388] width 43 height 15
type input "5"
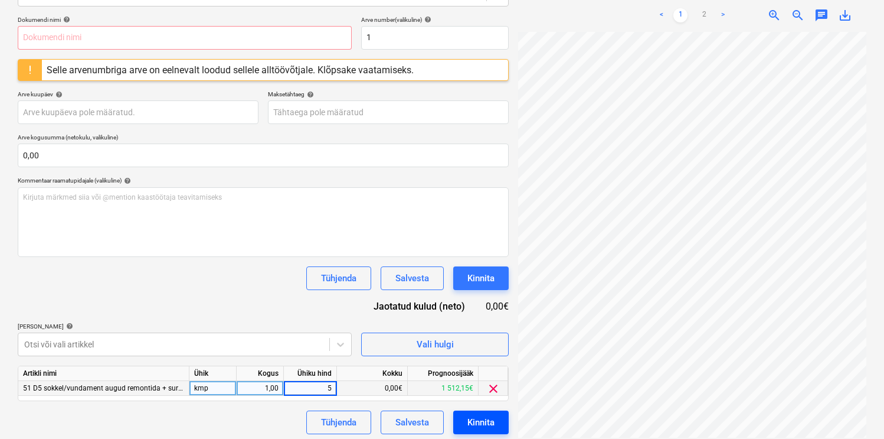
click at [469, 416] on div "Kinnita" at bounding box center [480, 421] width 27 height 15
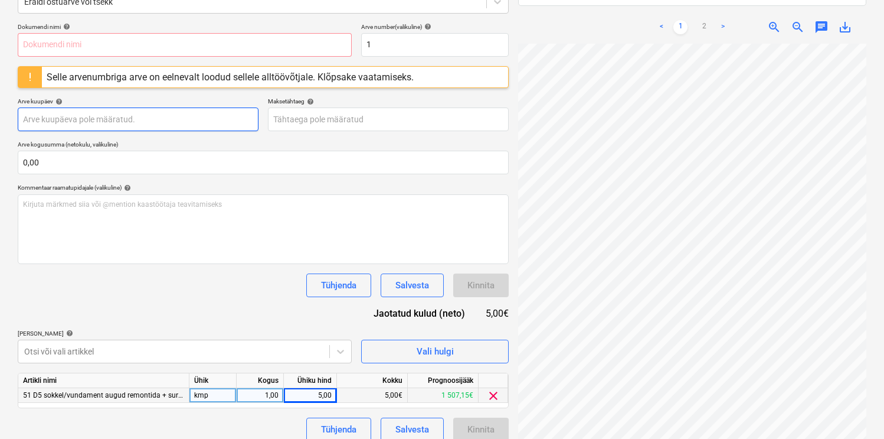
scroll to position [172, 0]
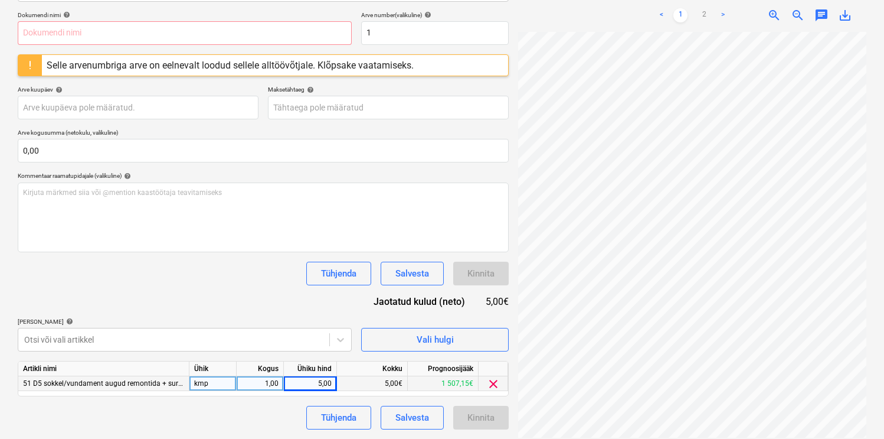
click at [261, 307] on div "Dokumendi nimi help Arve number (valikuline) help 1 Selle arvenumbriga arve on …" at bounding box center [263, 220] width 491 height 418
click at [469, 410] on div "Kinnita" at bounding box center [480, 417] width 55 height 24
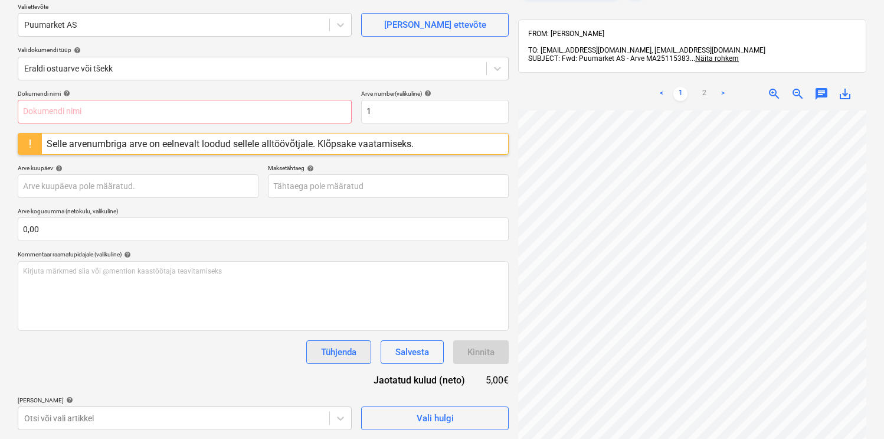
scroll to position [74, 0]
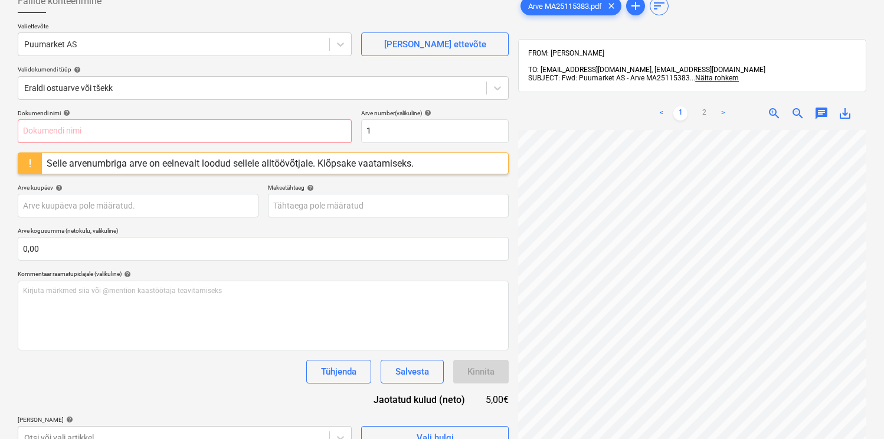
click at [99, 159] on div "Selle arvenumbriga arve on eelnevalt loodud sellele alltöövõtjale. Klõpsake vaa…" at bounding box center [230, 163] width 367 height 11
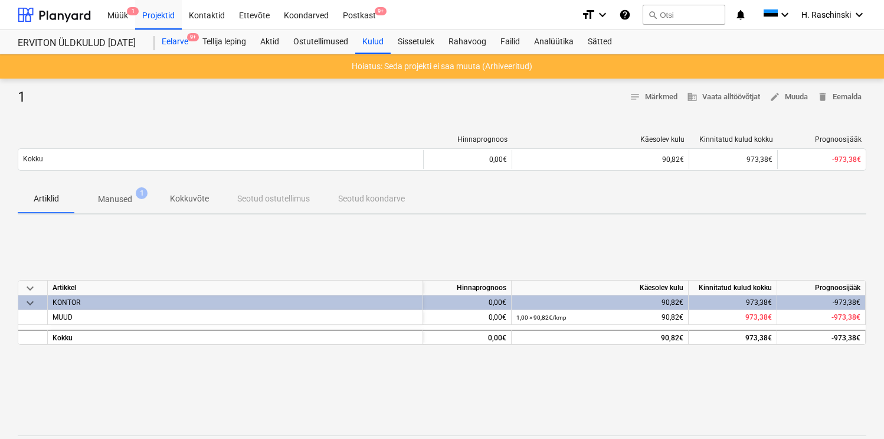
click at [181, 50] on div "Eelarve 9+" at bounding box center [175, 42] width 41 height 24
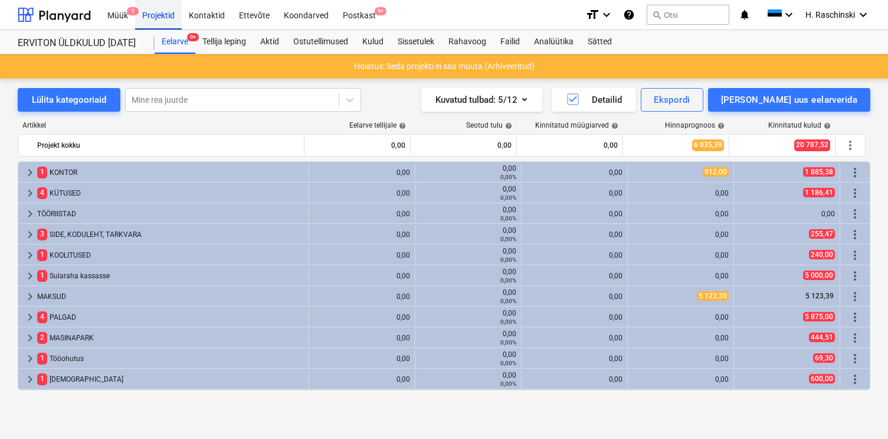
click at [157, 12] on div "Projektid" at bounding box center [158, 14] width 47 height 30
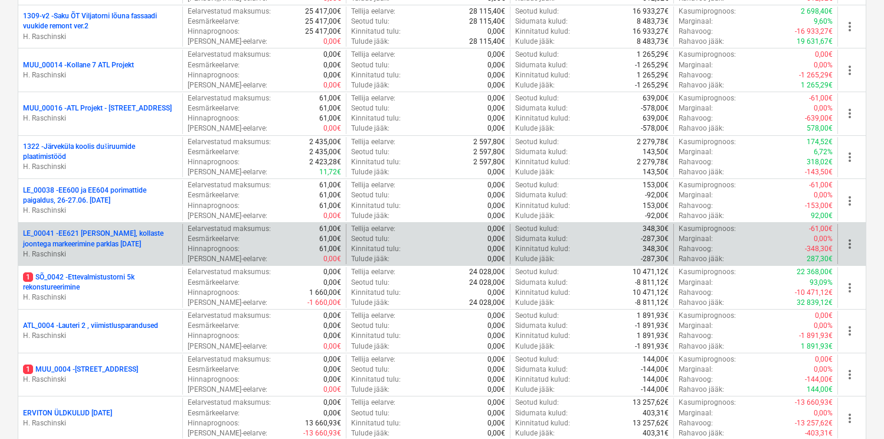
scroll to position [630, 0]
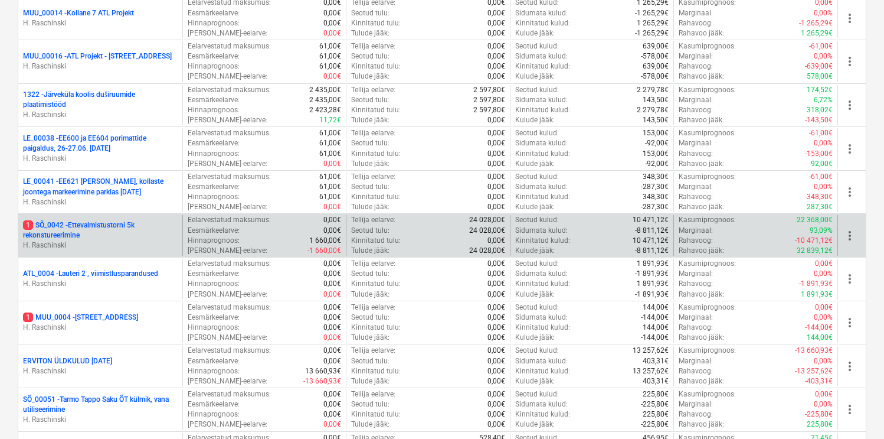
click at [116, 225] on p "1 SÕ_0042 - Ettevalmistustorni 5k rekonstureerimine" at bounding box center [100, 230] width 155 height 20
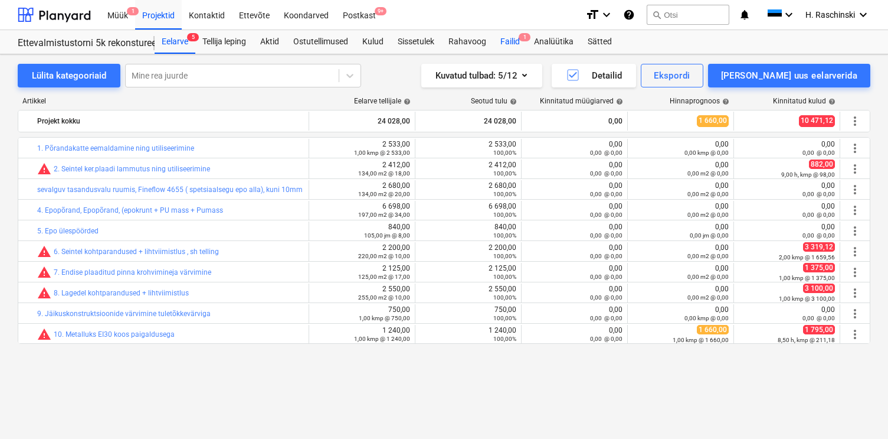
click at [512, 42] on div "Failid 1" at bounding box center [510, 42] width 34 height 24
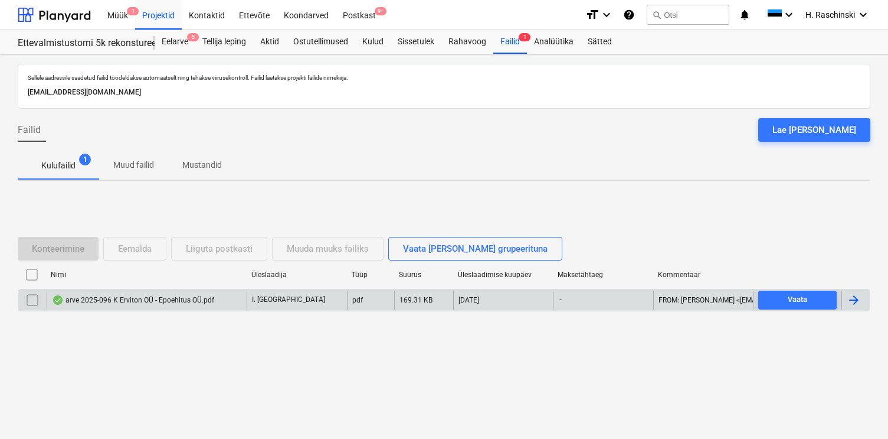
click at [196, 304] on div "arve 2025-096 K Erviton OÜ - Epoehitus OÜ.pdf" at bounding box center [133, 299] width 162 height 9
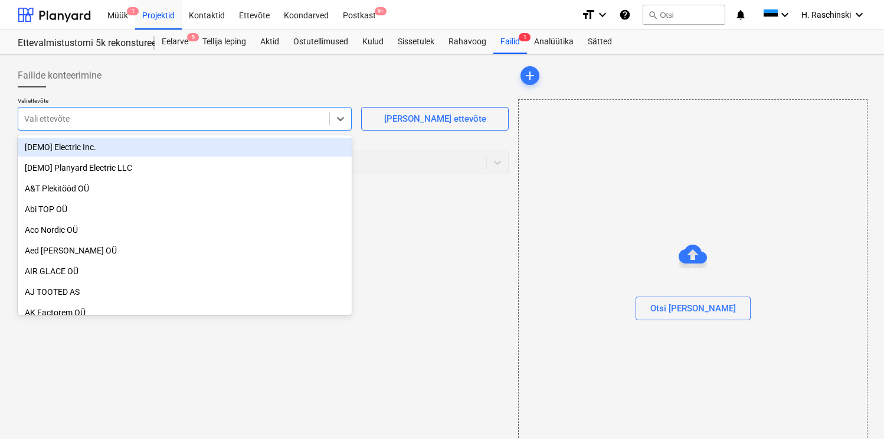
click at [286, 122] on div at bounding box center [173, 119] width 299 height 12
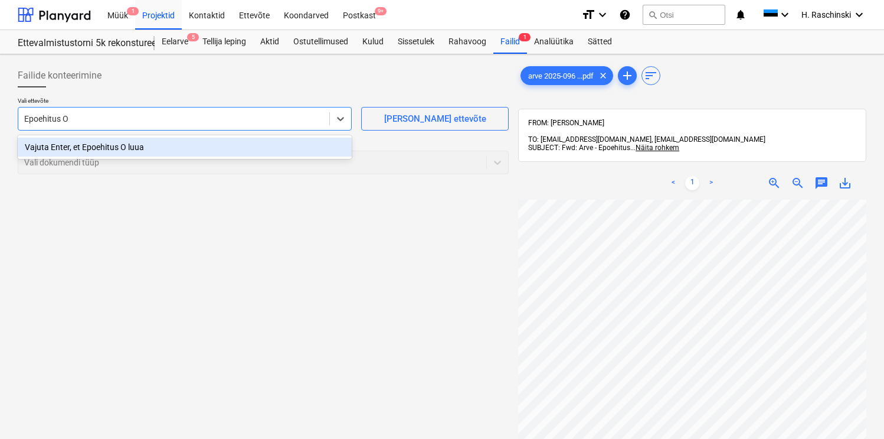
type input "Epoehitus OÜ"
click at [129, 148] on div "Vajuta Enter, et Epoehitus OÜ luua" at bounding box center [185, 147] width 334 height 19
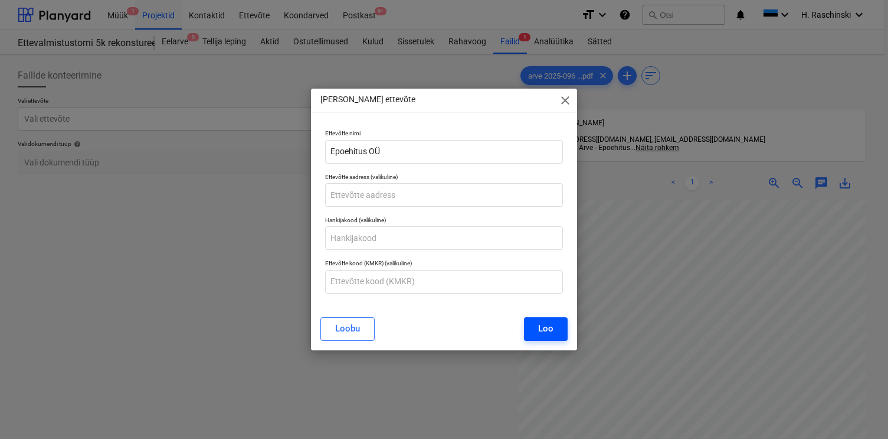
click at [546, 325] on div "Loo" at bounding box center [545, 327] width 15 height 15
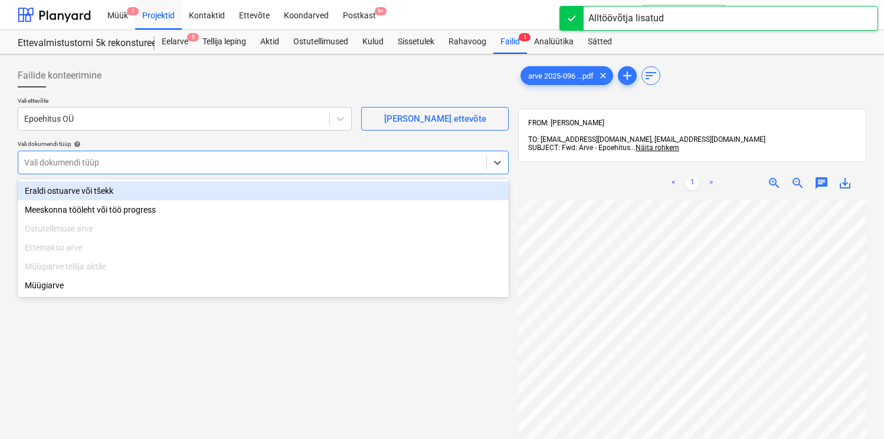
click at [202, 162] on div at bounding box center [252, 162] width 456 height 12
click at [168, 190] on div "Eraldi ostuarve või tšekk" at bounding box center [263, 190] width 491 height 19
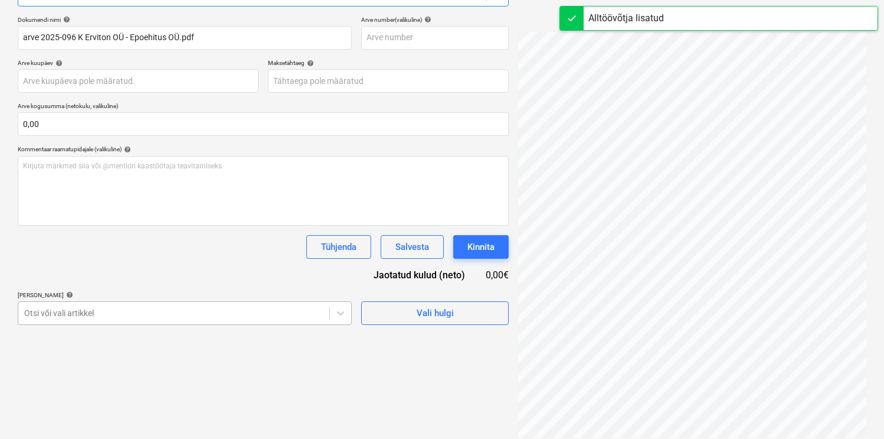
click at [152, 271] on body "Müük 1 Projektid Kontaktid Ettevõte Koondarved Postkast 9+ format_size keyboard…" at bounding box center [442, 51] width 884 height 439
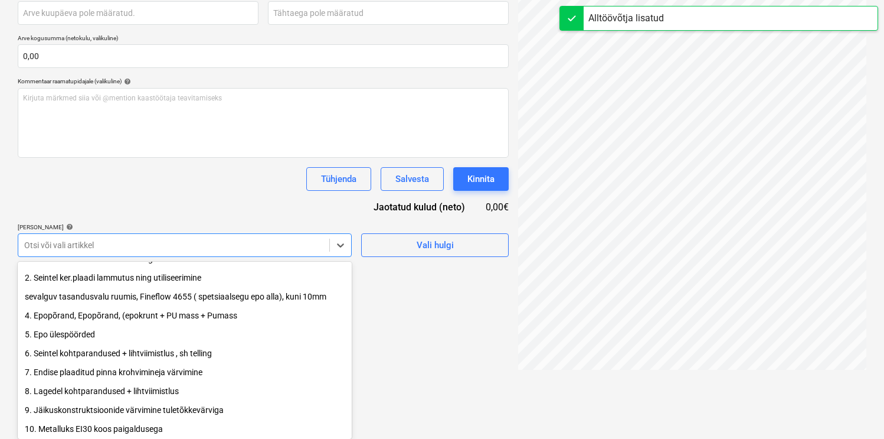
scroll to position [77, 0]
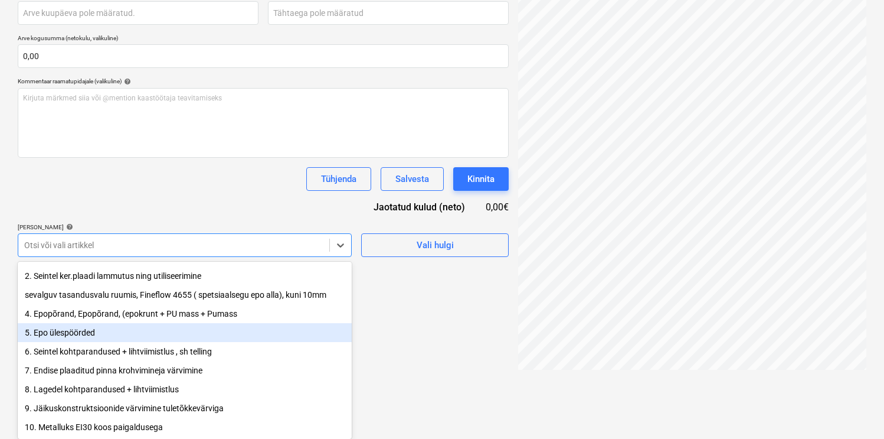
click at [142, 326] on div "5. Epo ülespöörded" at bounding box center [185, 332] width 334 height 19
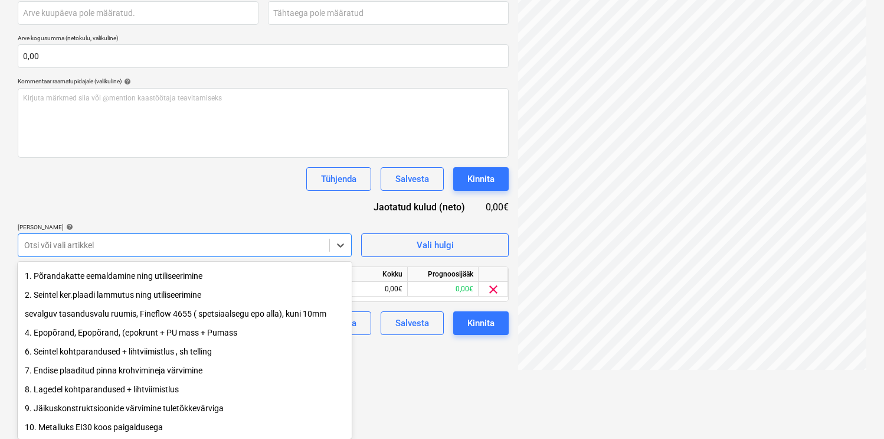
scroll to position [58, 0]
click at [114, 331] on div "4. Epopõrand, Epopõrand, (epokrunt + PU mass + Pumass" at bounding box center [185, 332] width 334 height 19
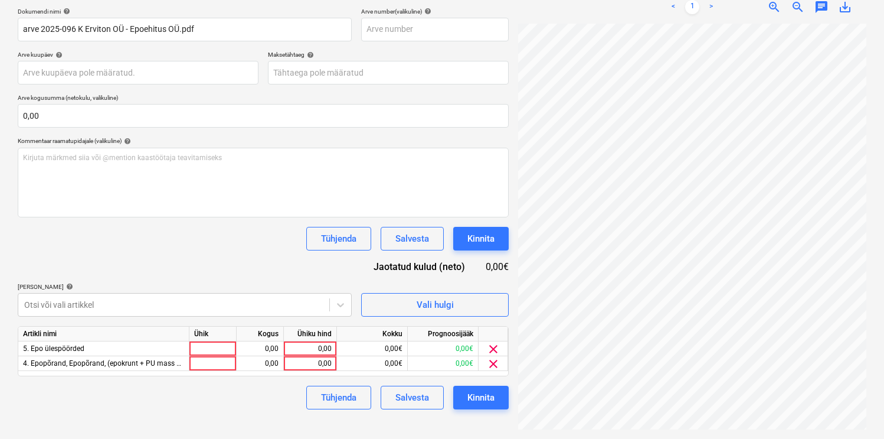
scroll to position [168, 0]
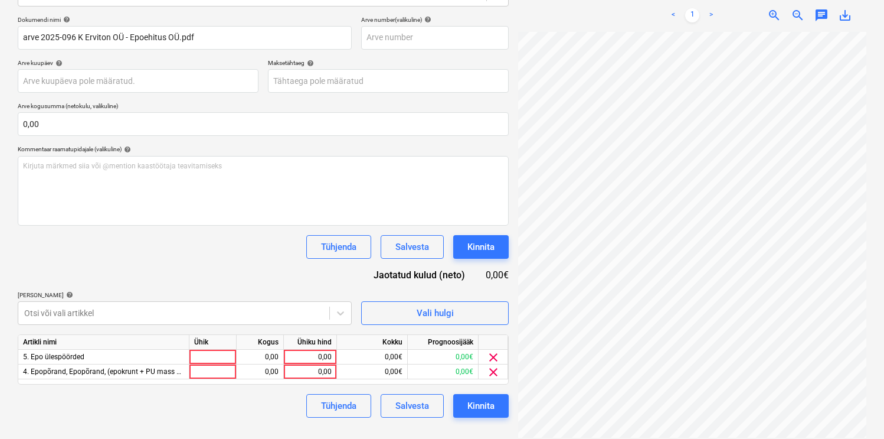
click at [161, 214] on div "Dokumendi nimi help arve 2025-096 K Erviton OÜ - Epoehitus OÜ.pdf Arve number (…" at bounding box center [263, 216] width 491 height 401
click at [204, 355] on div at bounding box center [212, 356] width 47 height 15
type input "kmp"
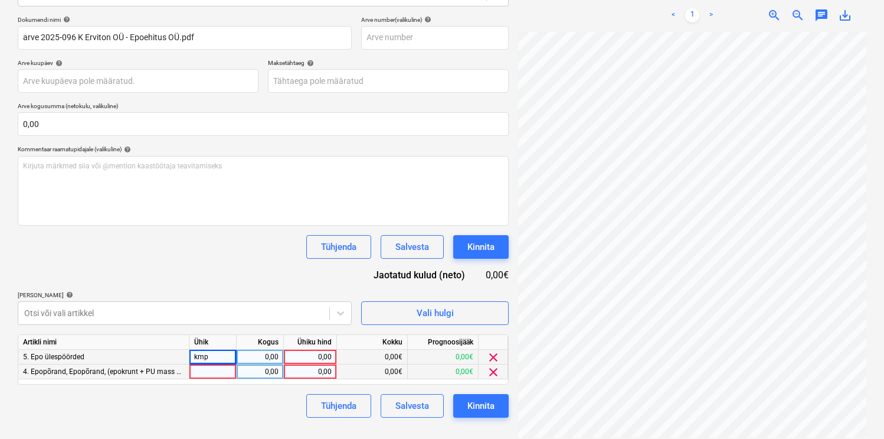
click at [203, 373] on div at bounding box center [212, 371] width 47 height 15
type input "kmp"
click at [254, 355] on div "0,00" at bounding box center [259, 356] width 37 height 15
type input "1"
click at [258, 371] on div "0,00" at bounding box center [259, 371] width 37 height 15
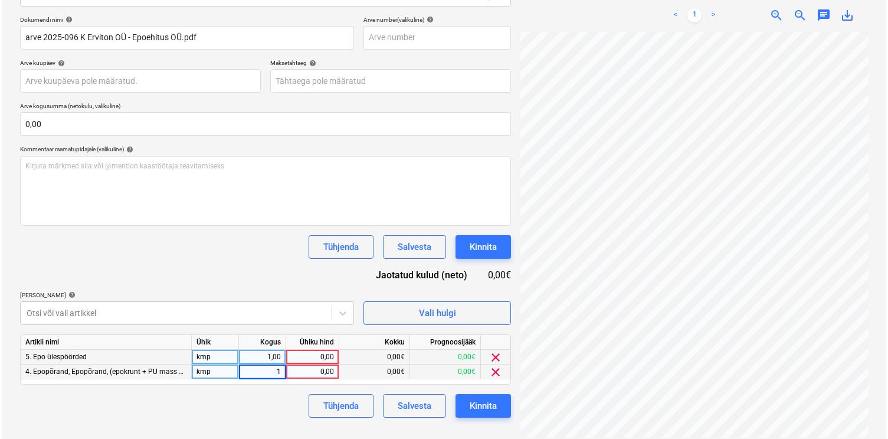
scroll to position [167, 0]
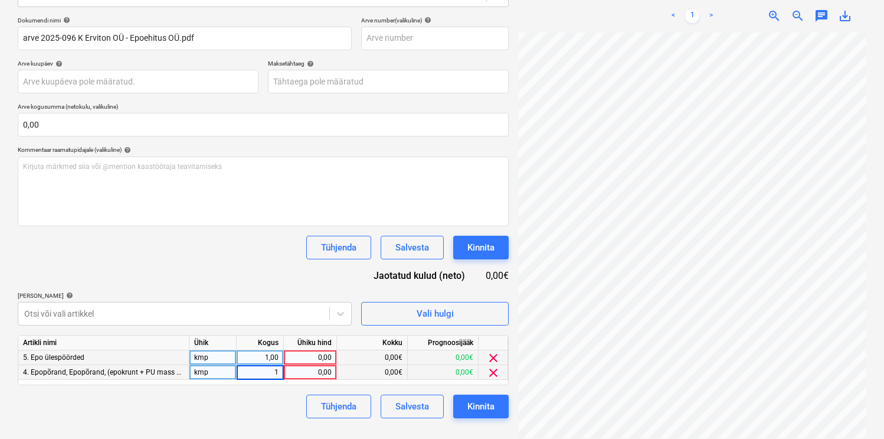
click at [312, 358] on div "0,00" at bounding box center [310, 357] width 43 height 15
type input "740"
click at [317, 372] on div "0,00" at bounding box center [310, 372] width 43 height 15
type input "7980"
click at [241, 405] on div "Tühjenda Salvesta Kinnita" at bounding box center [263, 406] width 491 height 24
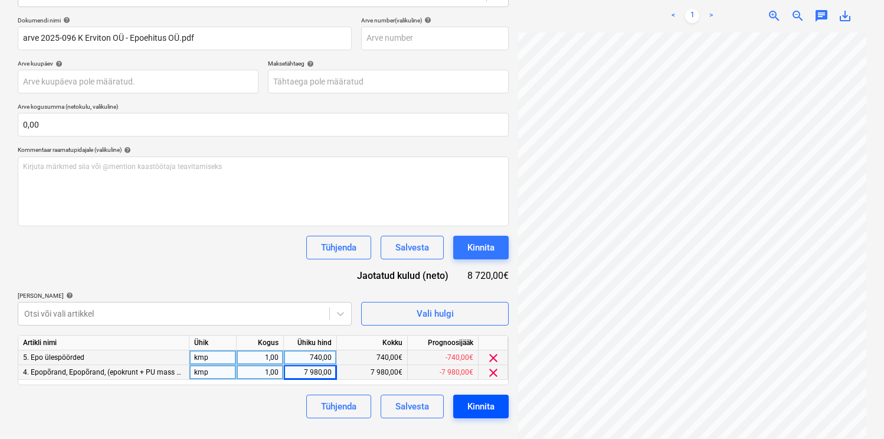
click at [473, 408] on div "Kinnita" at bounding box center [480, 405] width 27 height 15
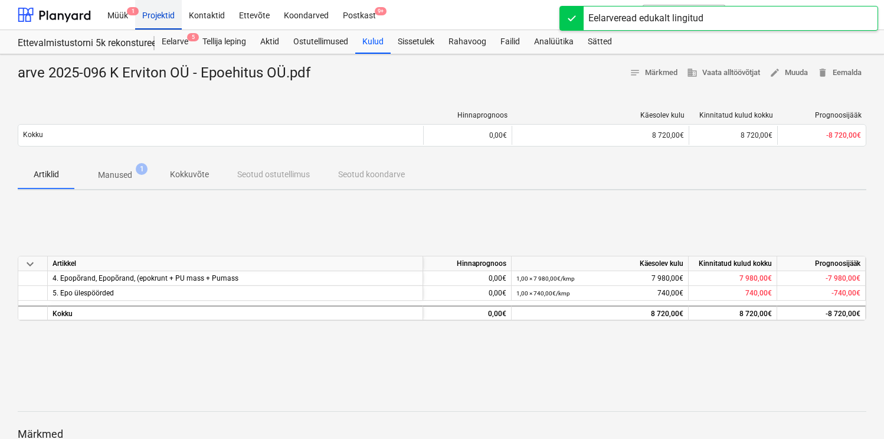
click at [162, 18] on div "Projektid" at bounding box center [158, 14] width 47 height 30
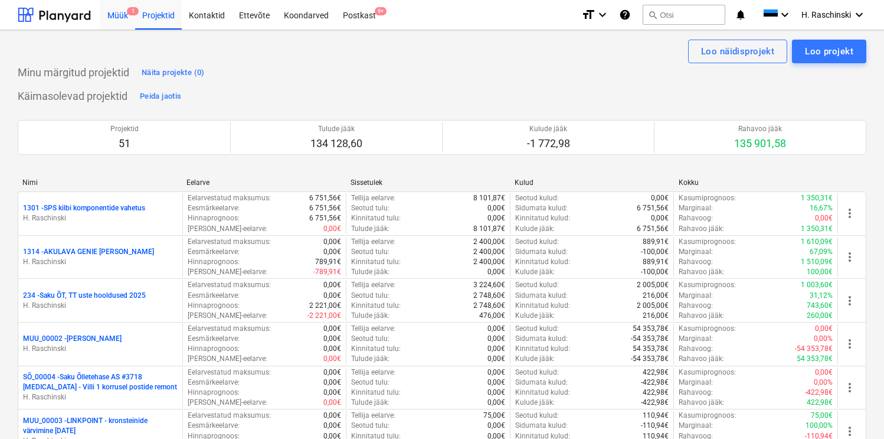
click at [119, 21] on div "Müük 1" at bounding box center [117, 14] width 35 height 30
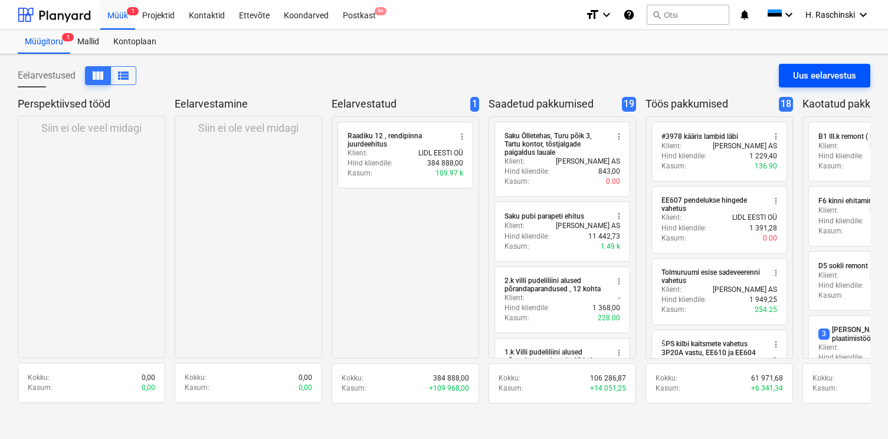
click at [802, 79] on div "Uus eelarvestus" at bounding box center [824, 75] width 63 height 15
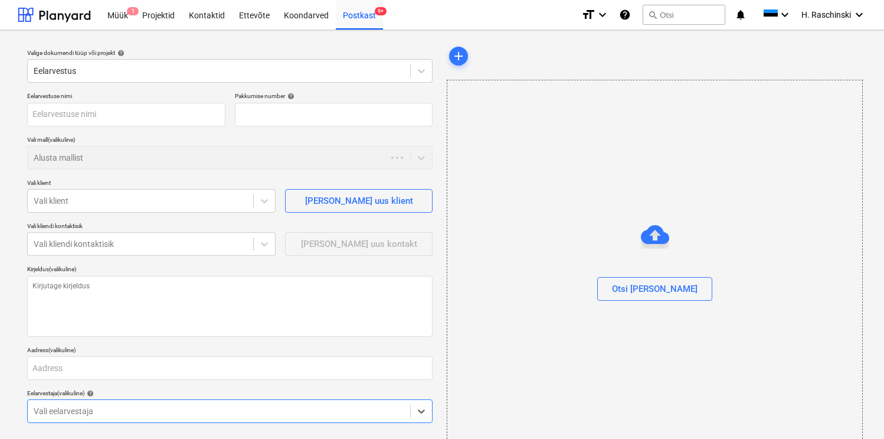
type textarea "x"
type input "QU-0097"
type textarea "x"
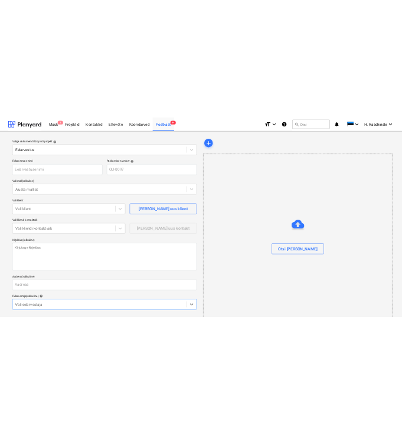
scroll to position [18, 0]
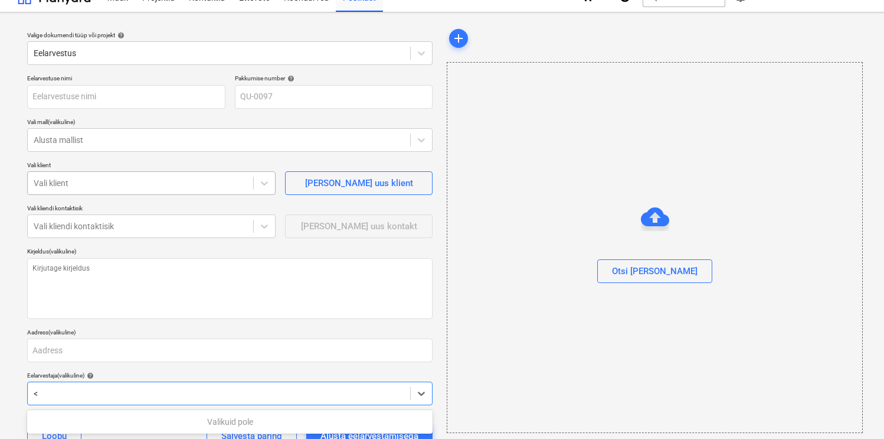
type input "<"
click at [86, 178] on div at bounding box center [141, 183] width 214 height 12
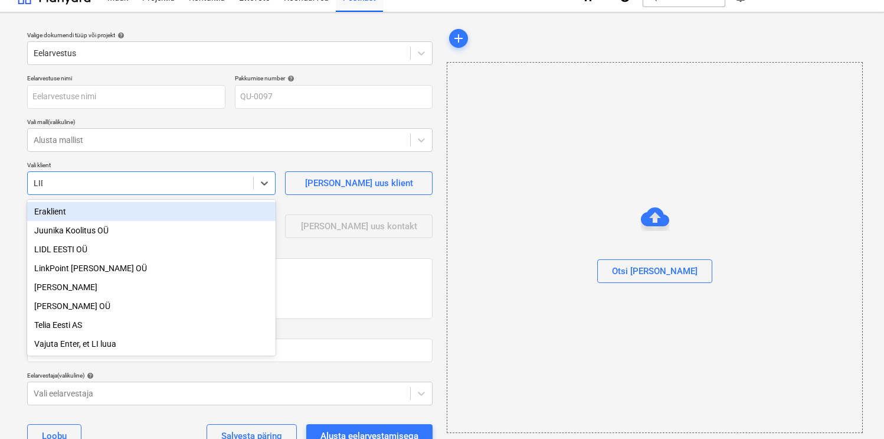
type input "LIDL"
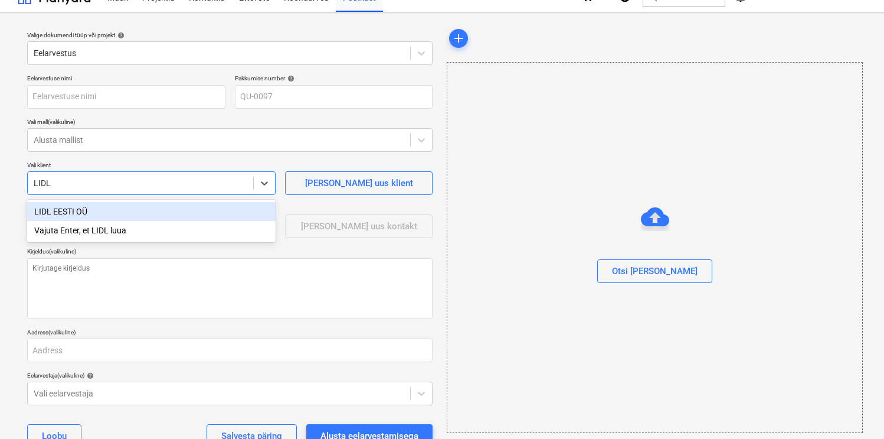
type textarea "x"
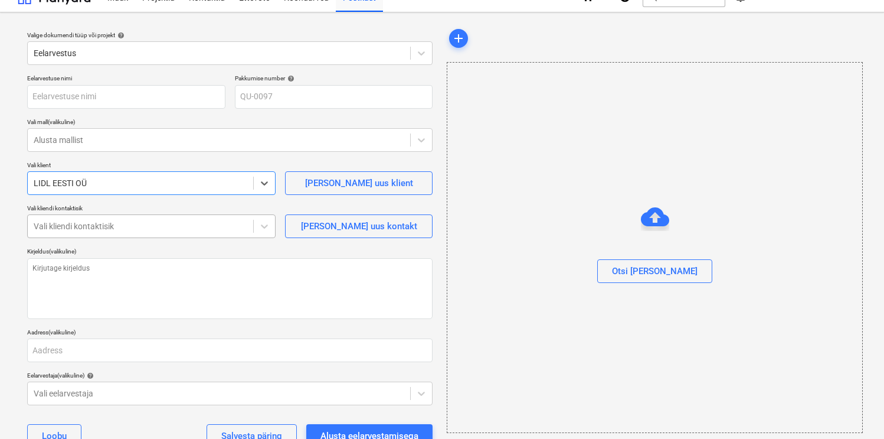
type textarea "x"
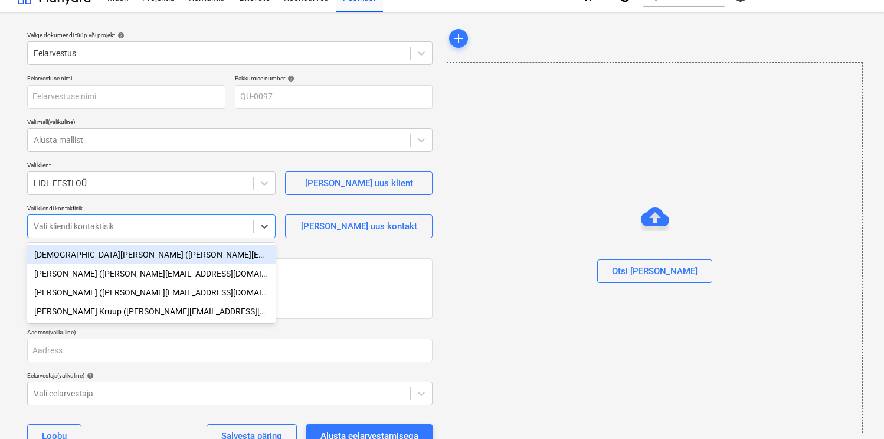
click at [74, 221] on div at bounding box center [141, 226] width 214 height 12
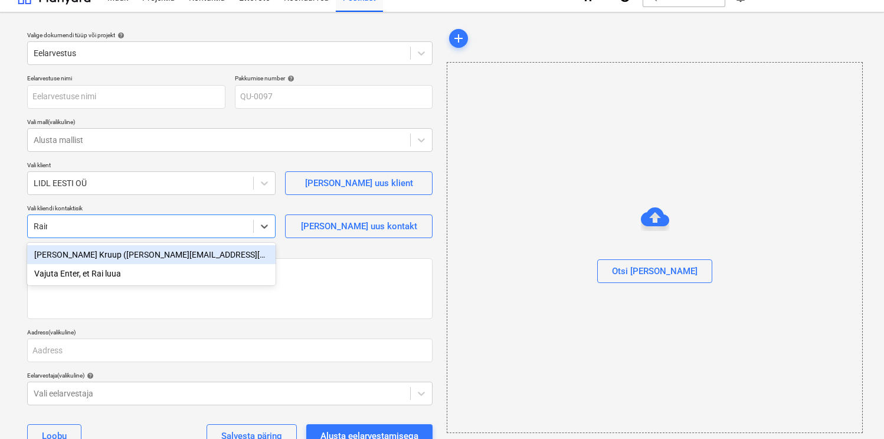
type input "Raini"
type textarea "x"
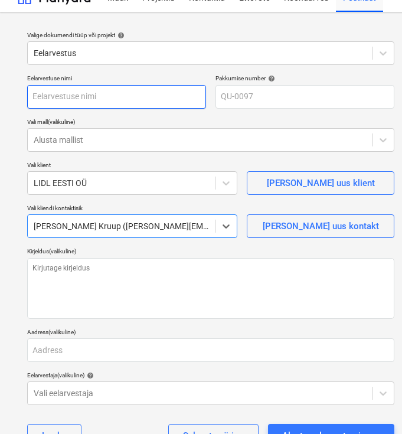
click at [67, 102] on input "text" at bounding box center [116, 97] width 179 height 24
paste input "EE624 [PERSON_NAME] külmikute valgustuse loogika"
type textarea "x"
type input "EE624 [PERSON_NAME] külmikute valgustuse loogika"
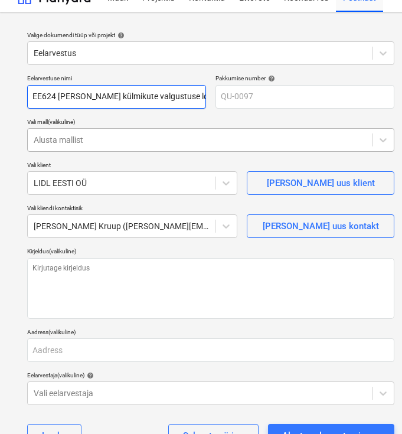
type textarea "x"
type input "EE624 [PERSON_NAME] külmikute valgustuse loogika"
type textarea "x"
type input "EE624 [PERSON_NAME] külmikute valgustuse loogika m"
type textarea "x"
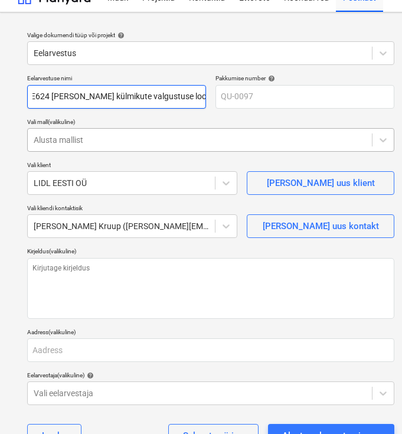
type input "EE624 [PERSON_NAME] LIDL külmikute valgustuse loogika mu"
type textarea "x"
type input "EE624 [PERSON_NAME] külmikute valgustuse loogika muu"
type textarea "x"
type input "EE624 [PERSON_NAME] LIDL külmikute valgustuse loogika muut"
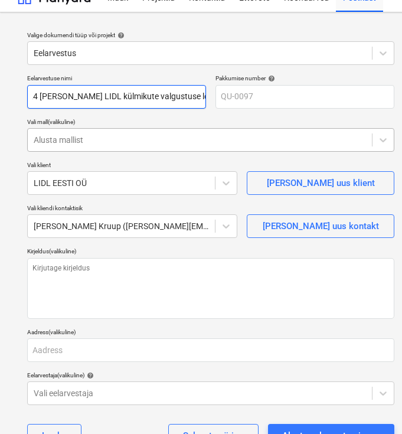
type textarea "x"
type input "EE624 [PERSON_NAME] LIDL külmikute valgustuse loogika muutm"
type textarea "x"
type input "EE624 [PERSON_NAME] LIDL külmikute valgustuse loogika muutmi"
type textarea "x"
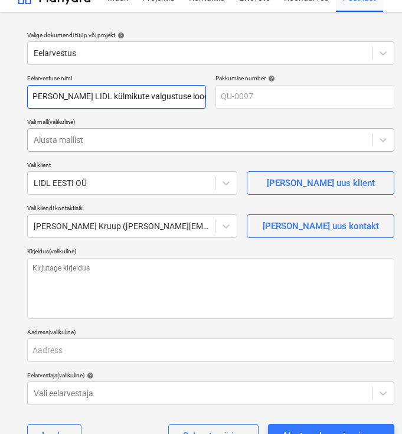
type input "EE624 [PERSON_NAME] LIDL külmikute valgustuse loogika muutmin"
type textarea "x"
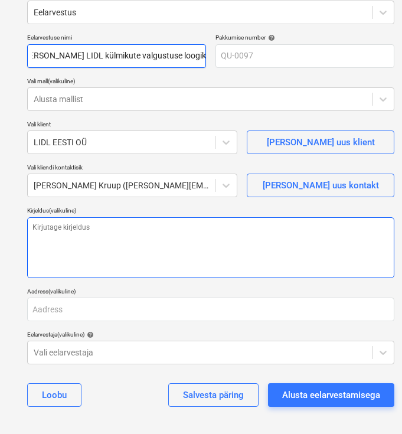
scroll to position [60, 0]
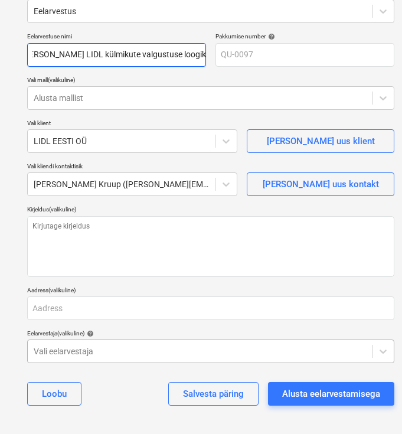
type input "EE624 [PERSON_NAME] LIDL külmikute valgustuse loogika muutmine"
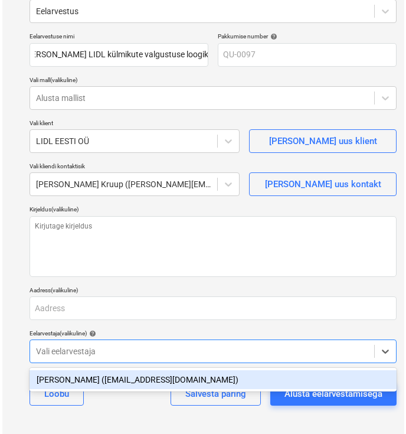
scroll to position [0, 0]
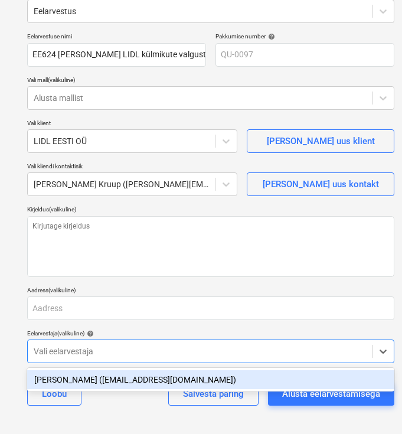
click at [71, 348] on div at bounding box center [200, 351] width 332 height 12
click at [77, 376] on div "[PERSON_NAME] ([EMAIL_ADDRESS][DOMAIN_NAME])" at bounding box center [210, 379] width 367 height 19
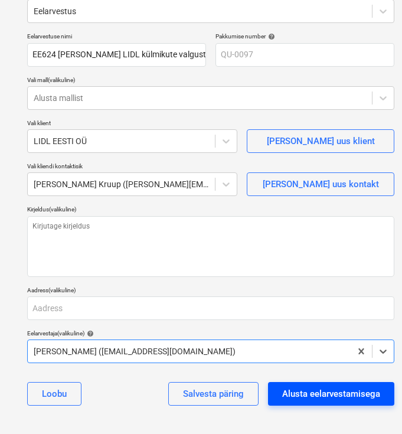
click at [328, 397] on div "Alusta eelarvestamisega" at bounding box center [331, 393] width 98 height 15
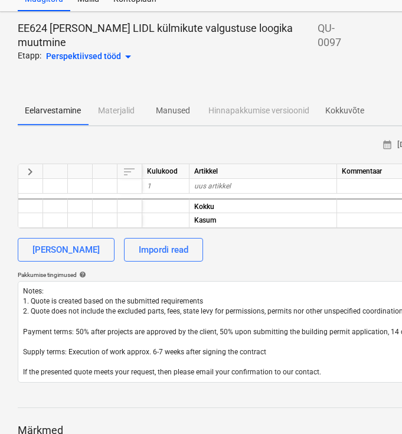
scroll to position [54, 0]
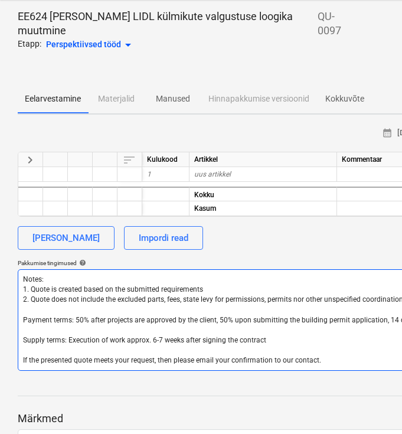
drag, startPoint x: 323, startPoint y: 358, endPoint x: -4, endPoint y: 269, distance: 339.5
click at [0, 269] on html "Müük 1 Projektid Kontaktid Ettevõte Koondarved Postkast 9+ format_size keyboard…" at bounding box center [201, 163] width 402 height 434
type textarea "x"
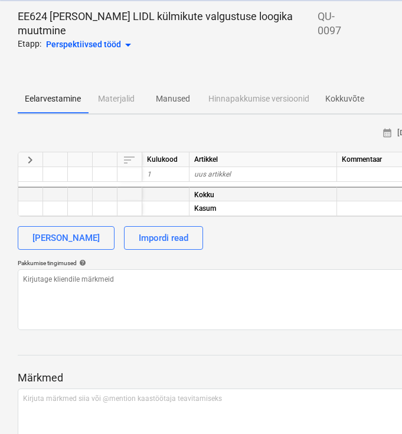
type textarea "x"
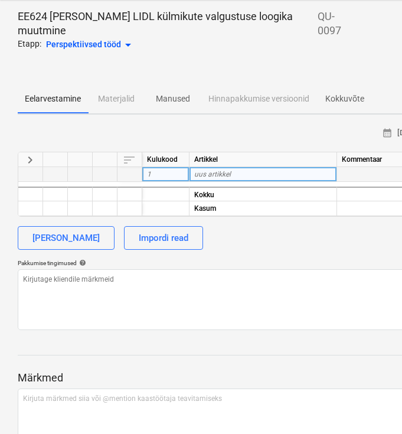
click at [223, 173] on span "uus artikkel" at bounding box center [212, 174] width 37 height 8
type input "Töö"
click at [261, 248] on div "[PERSON_NAME] Impordi read" at bounding box center [404, 238] width 772 height 24
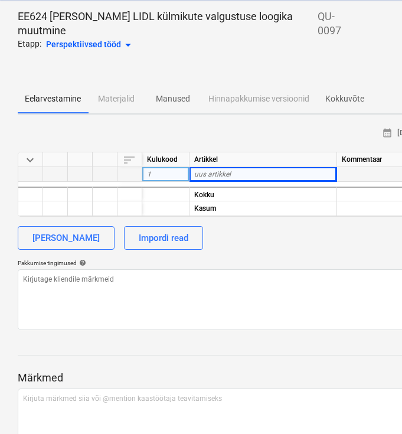
type textarea "x"
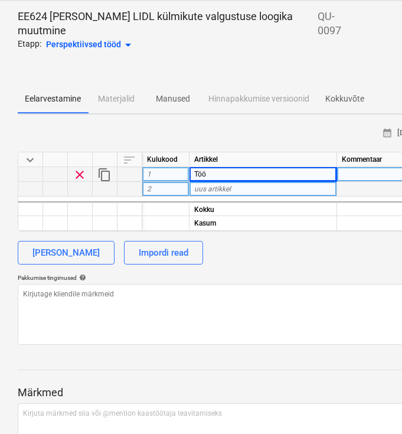
click at [246, 190] on div "uus artikkel" at bounding box center [263, 189] width 148 height 15
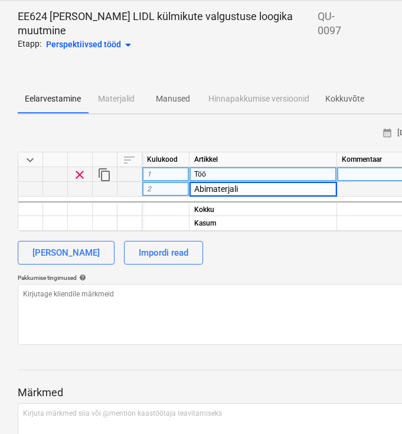
type input "Abimaterjalid"
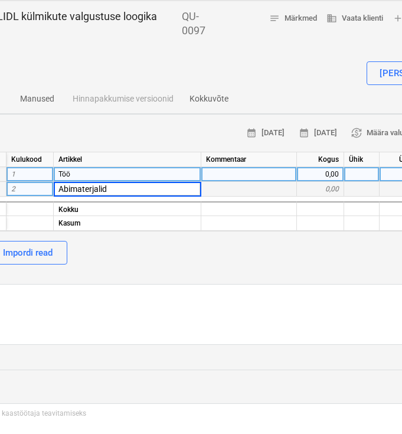
scroll to position [54, 144]
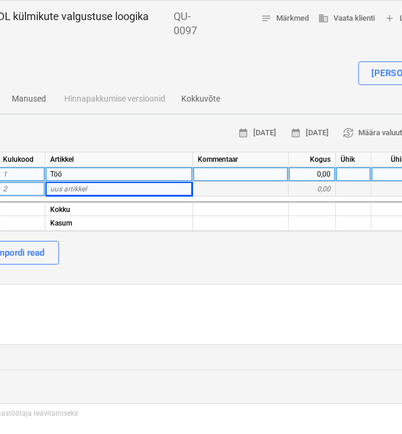
click at [314, 174] on div "0,00" at bounding box center [312, 174] width 47 height 15
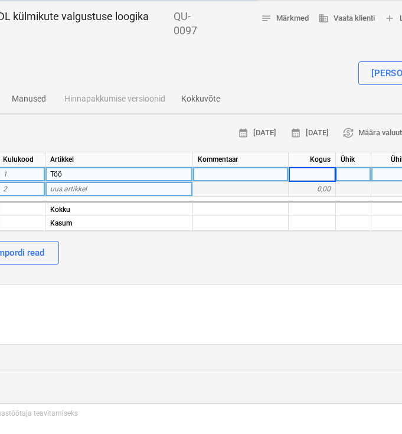
type textarea "x"
type input "1"
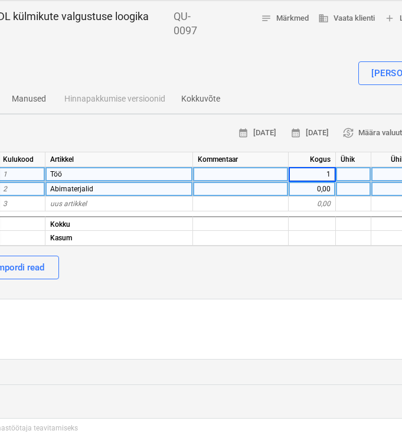
type textarea "x"
click at [313, 184] on div "0,00" at bounding box center [312, 189] width 47 height 15
click at [308, 184] on input at bounding box center [312, 189] width 47 height 14
type input "1"
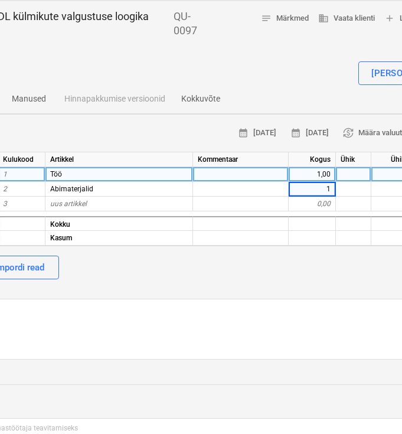
type textarea "x"
click at [346, 173] on div at bounding box center [353, 174] width 35 height 15
type input "kmp"
type textarea "x"
type input "kmp"
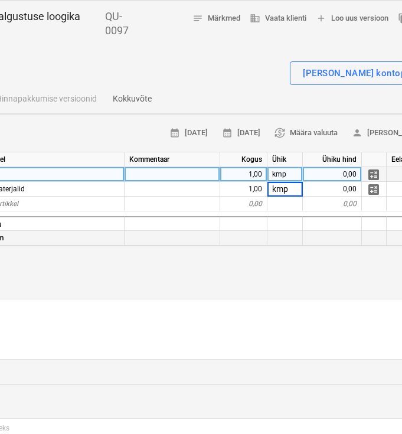
scroll to position [54, 217]
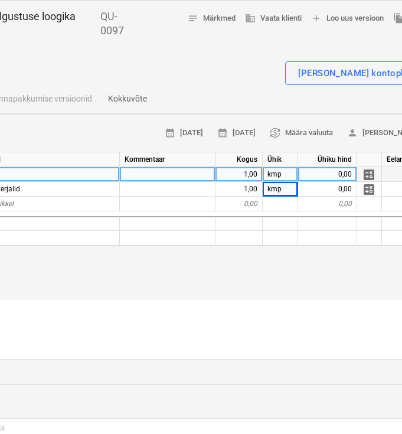
click at [335, 177] on div "0,00" at bounding box center [327, 174] width 59 height 15
type textarea "x"
type input "30"
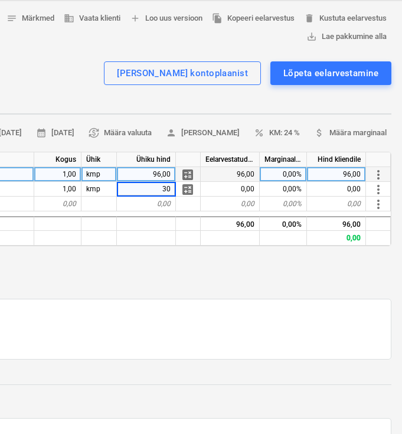
scroll to position [54, 404]
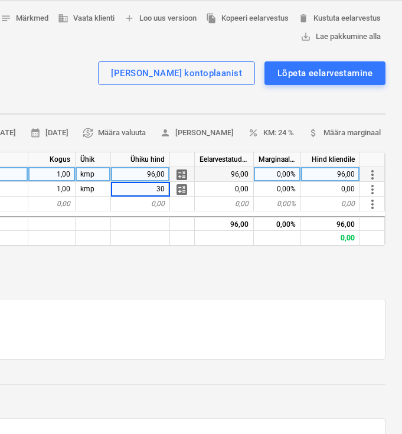
type textarea "x"
click at [280, 174] on div "0,00%" at bounding box center [277, 174] width 47 height 15
type input "15"
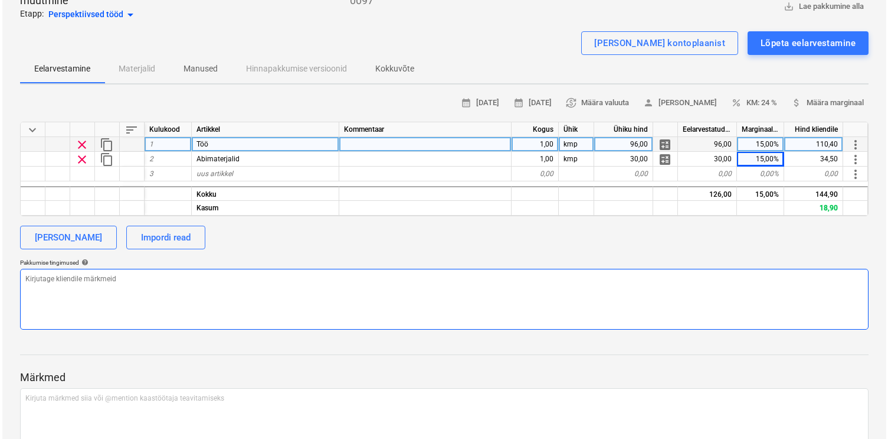
scroll to position [0, 0]
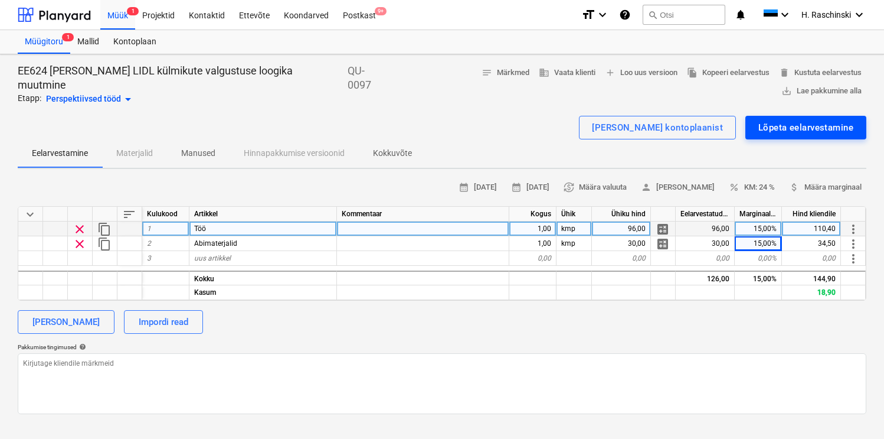
click at [796, 120] on div "Lõpeta eelarvestamine" at bounding box center [805, 127] width 95 height 15
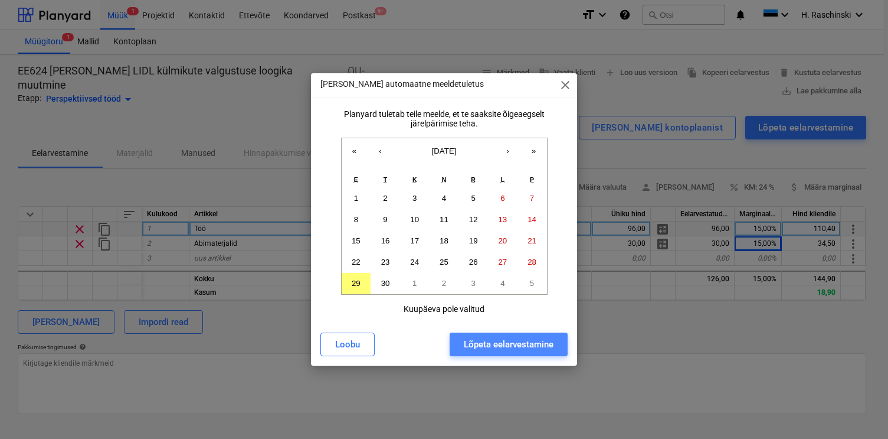
click at [529, 335] on button "Lõpeta eelarvestamine" at bounding box center [509, 344] width 118 height 24
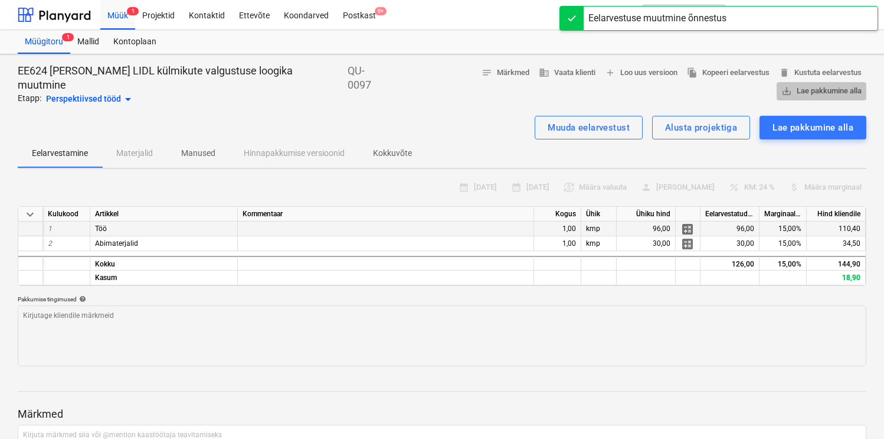
click at [805, 84] on span "save_alt Lae pakkumine alla" at bounding box center [821, 91] width 80 height 14
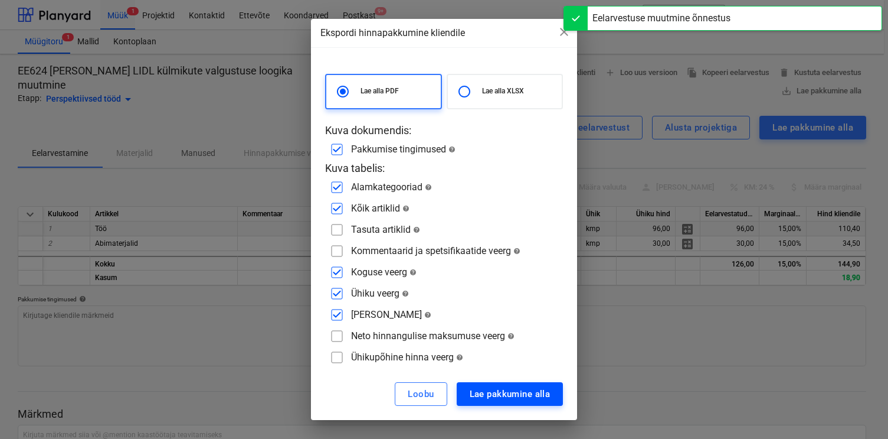
click at [525, 394] on div "Lae pakkumine alla" at bounding box center [510, 393] width 81 height 15
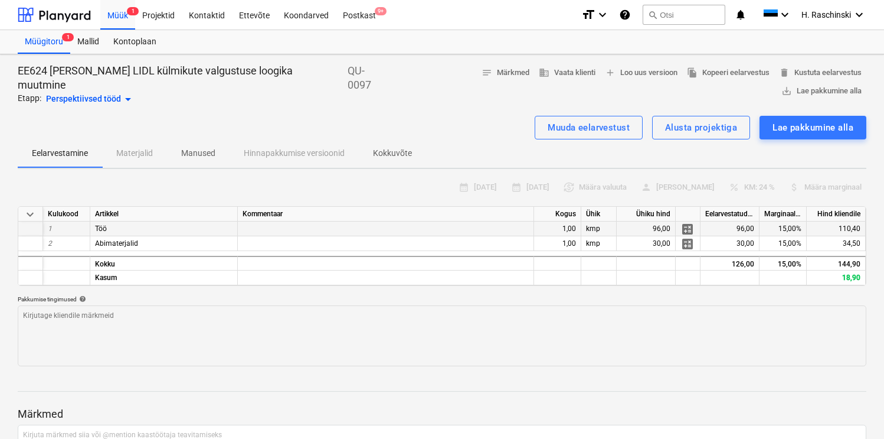
click at [111, 92] on div "Perspektiivsed tööd arrow_drop_down" at bounding box center [90, 99] width 89 height 14
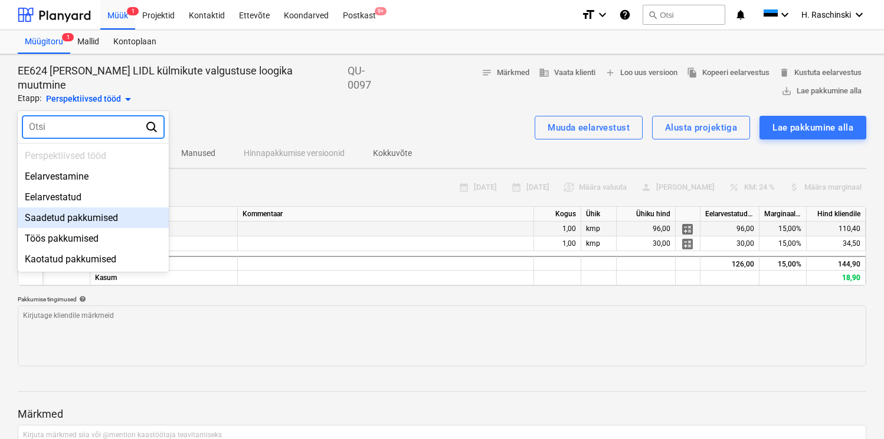
click at [84, 207] on div "Saadetud pakkumised" at bounding box center [93, 217] width 151 height 21
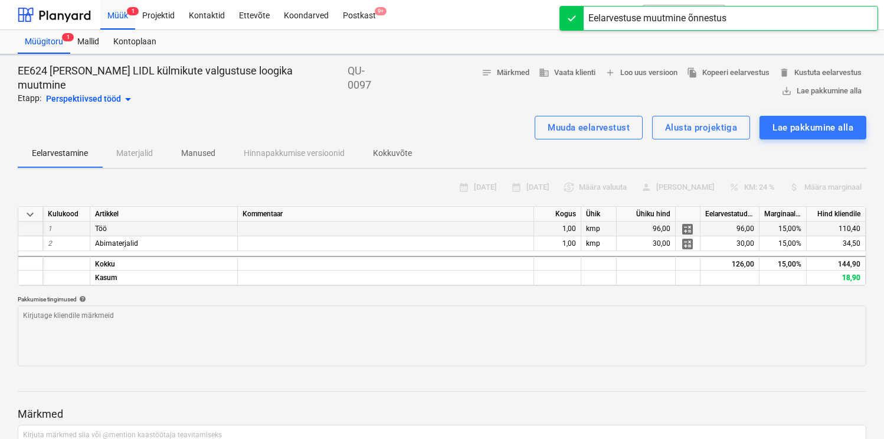
type textarea "x"
click at [726, 120] on div "Alusta projektiga" at bounding box center [701, 127] width 72 height 15
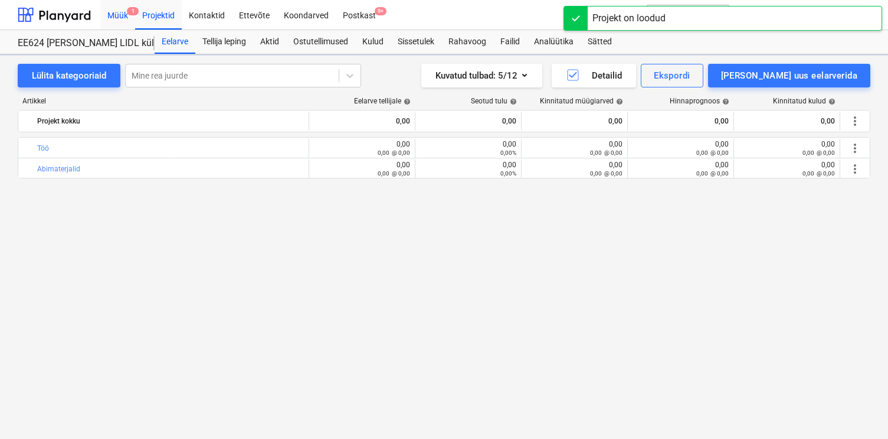
click at [121, 17] on div "Müük 1" at bounding box center [117, 14] width 35 height 30
